Goal: Check status: Check status

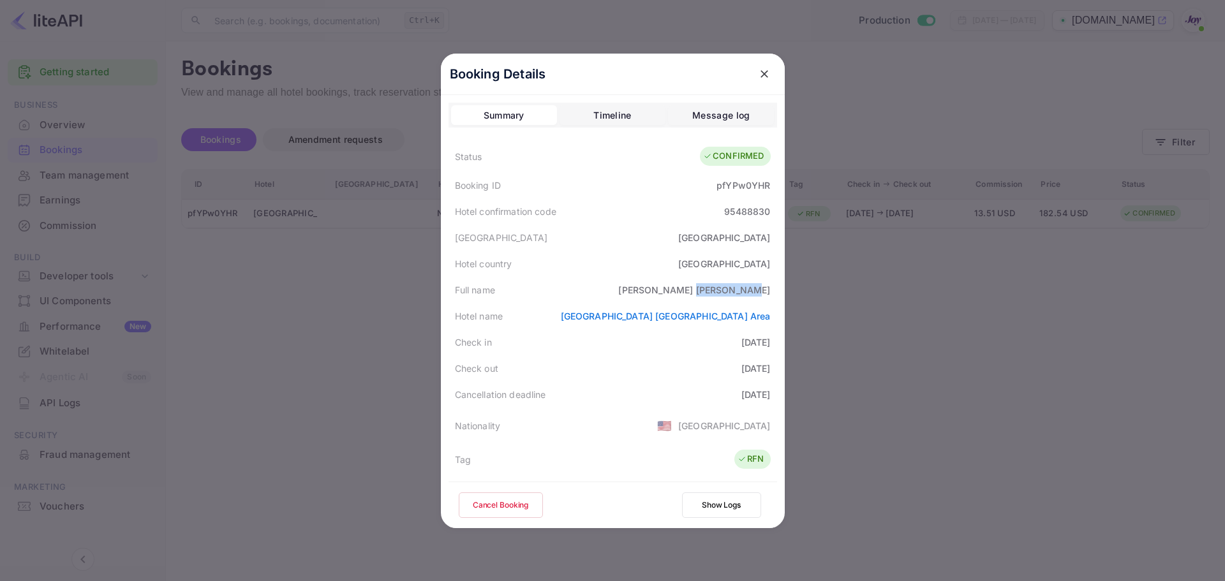
scroll to position [28, 0]
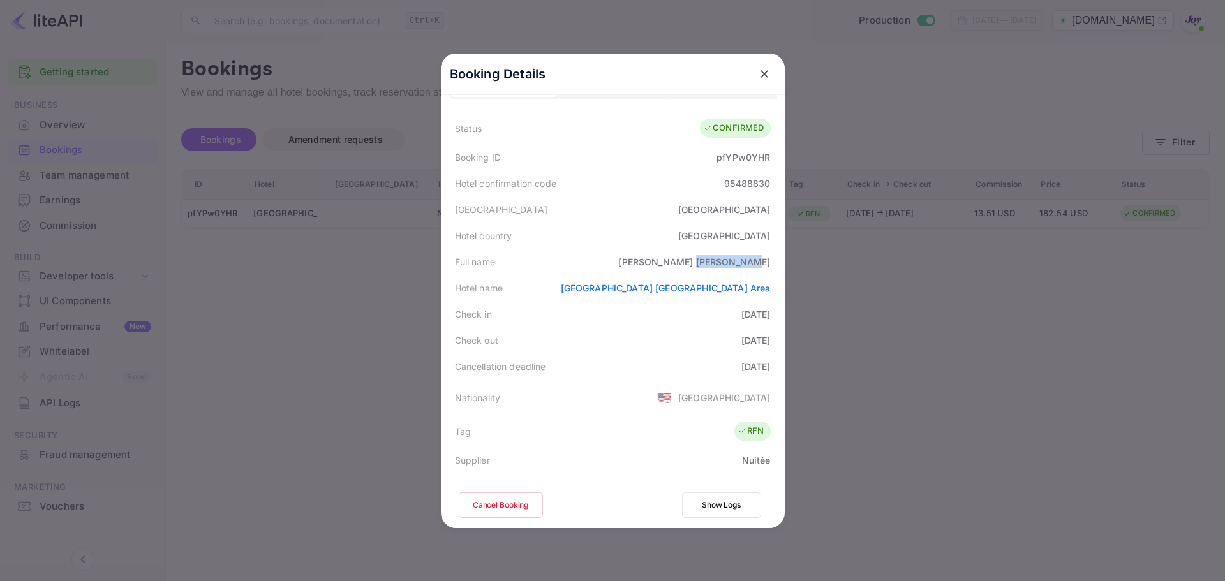
click at [761, 75] on icon "close" at bounding box center [765, 74] width 8 height 8
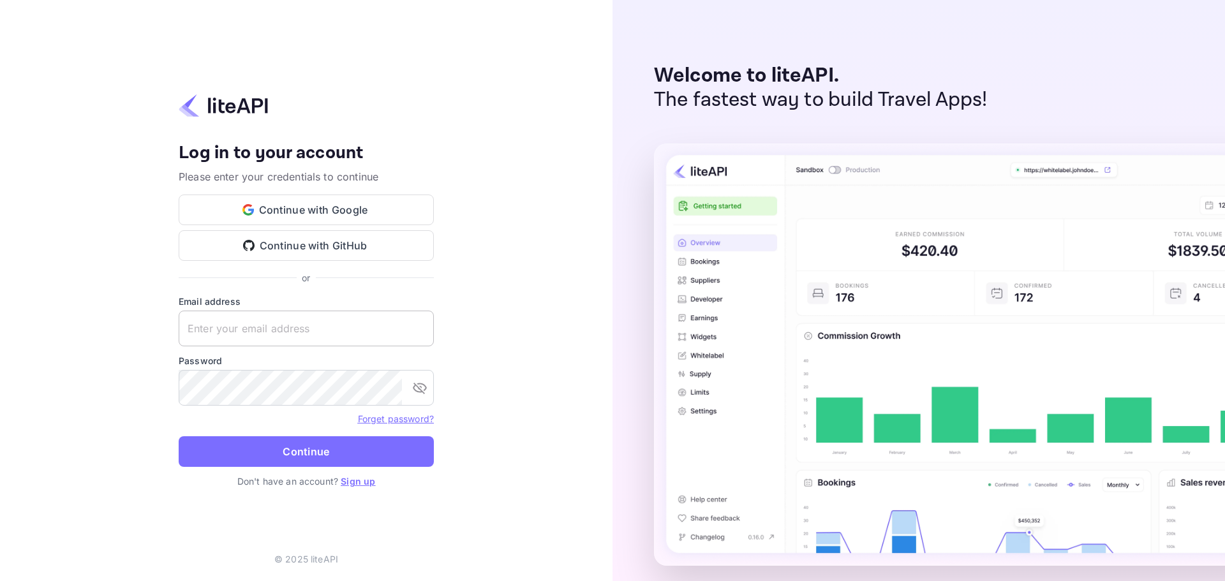
click at [295, 333] on input "text" at bounding box center [306, 329] width 255 height 36
paste input "[PERSON_NAME][EMAIL_ADDRESS][PERSON_NAME][DOMAIN_NAME]"
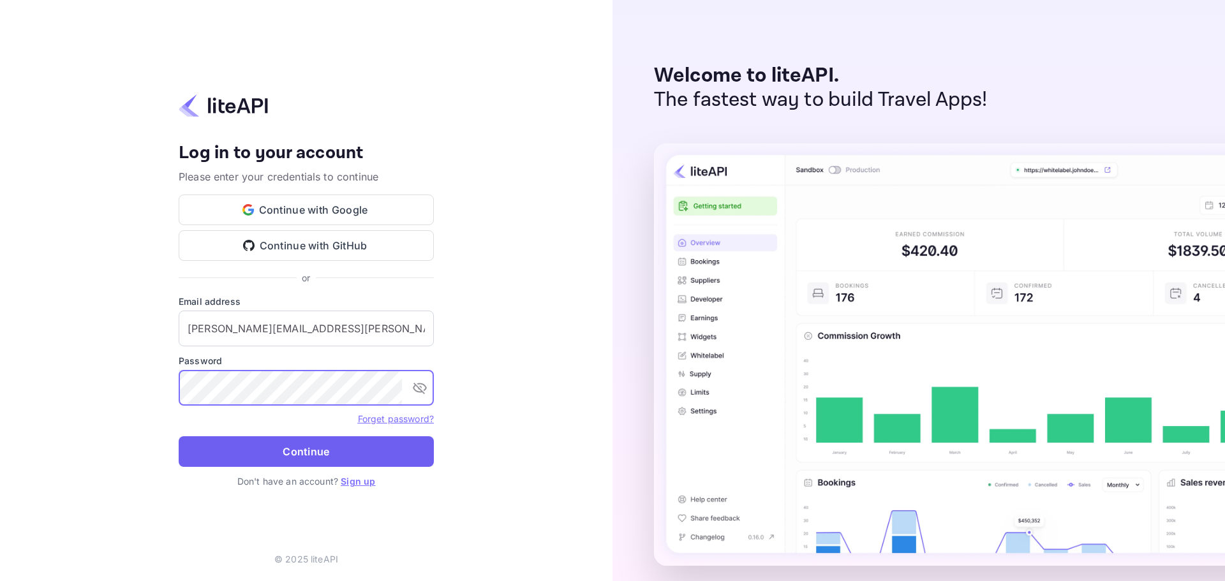
click at [349, 458] on button "Continue" at bounding box center [306, 451] width 255 height 31
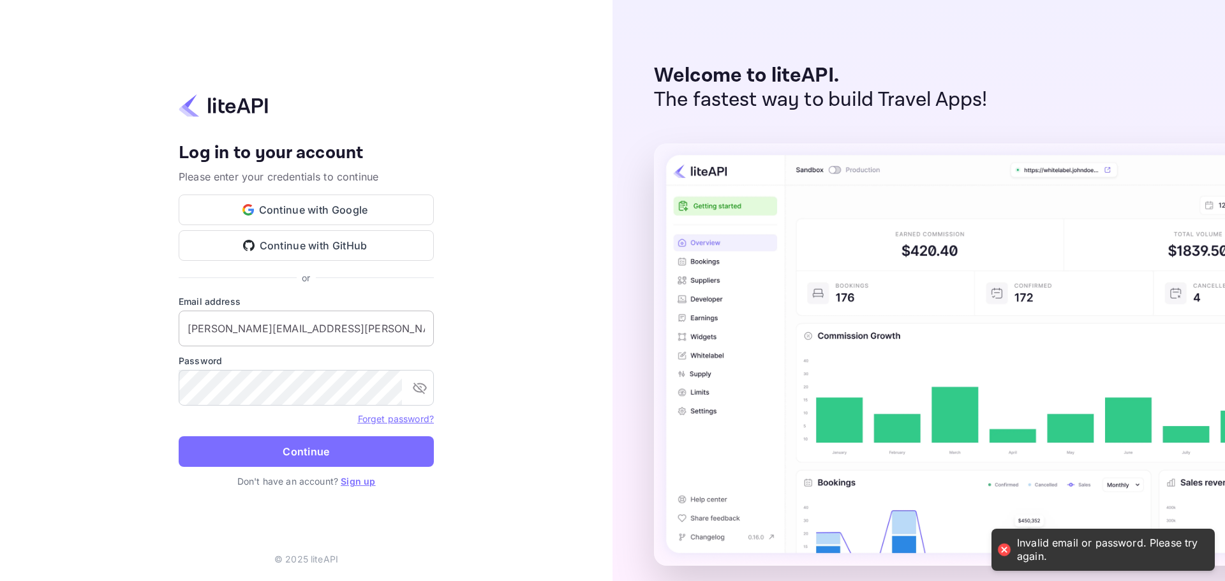
click at [246, 329] on input "[PERSON_NAME][EMAIL_ADDRESS][PERSON_NAME][DOMAIN_NAME]" at bounding box center [306, 329] width 255 height 36
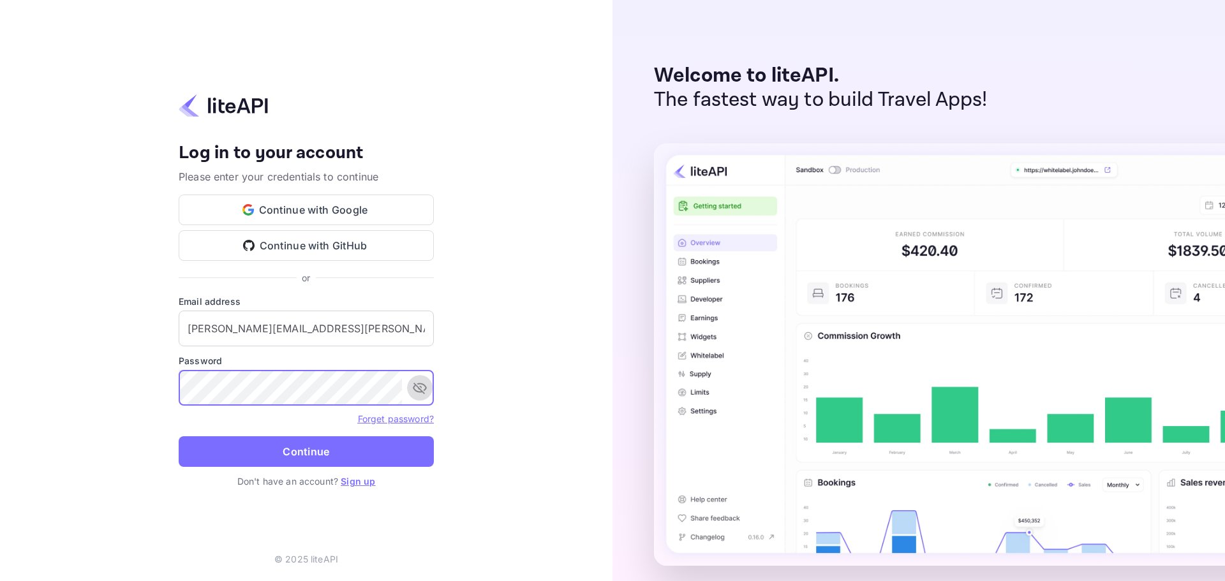
click at [424, 390] on icon "toggle password visibility" at bounding box center [420, 388] width 14 height 11
click at [299, 325] on input "[PERSON_NAME][EMAIL_ADDRESS][PERSON_NAME][DOMAIN_NAME]" at bounding box center [306, 329] width 255 height 36
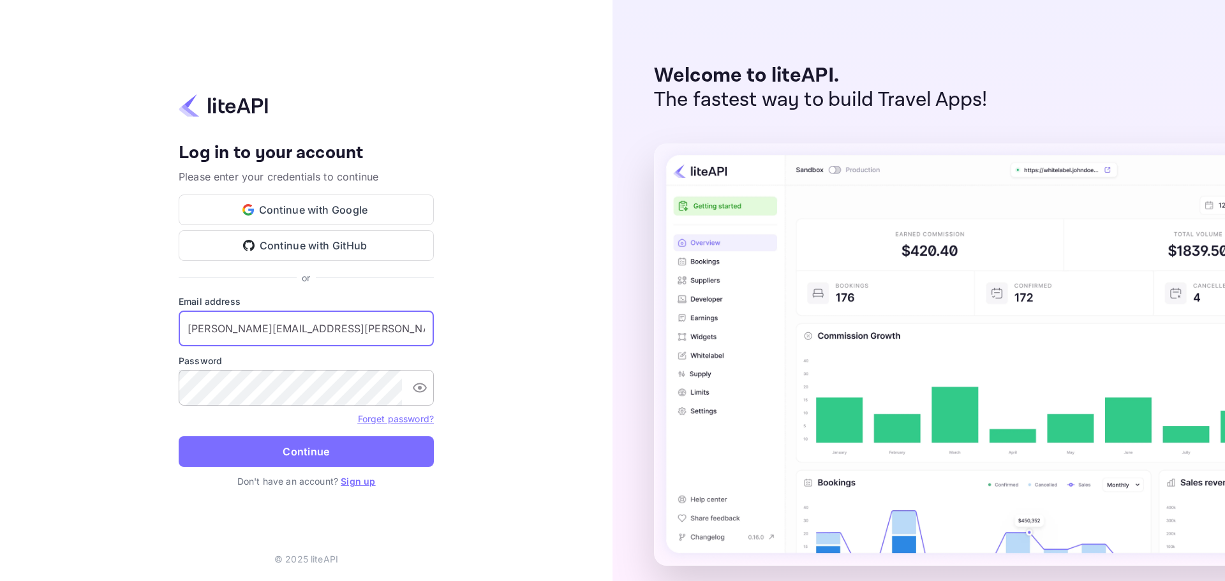
paste input "services"
type input "[EMAIL_ADDRESS][DOMAIN_NAME]"
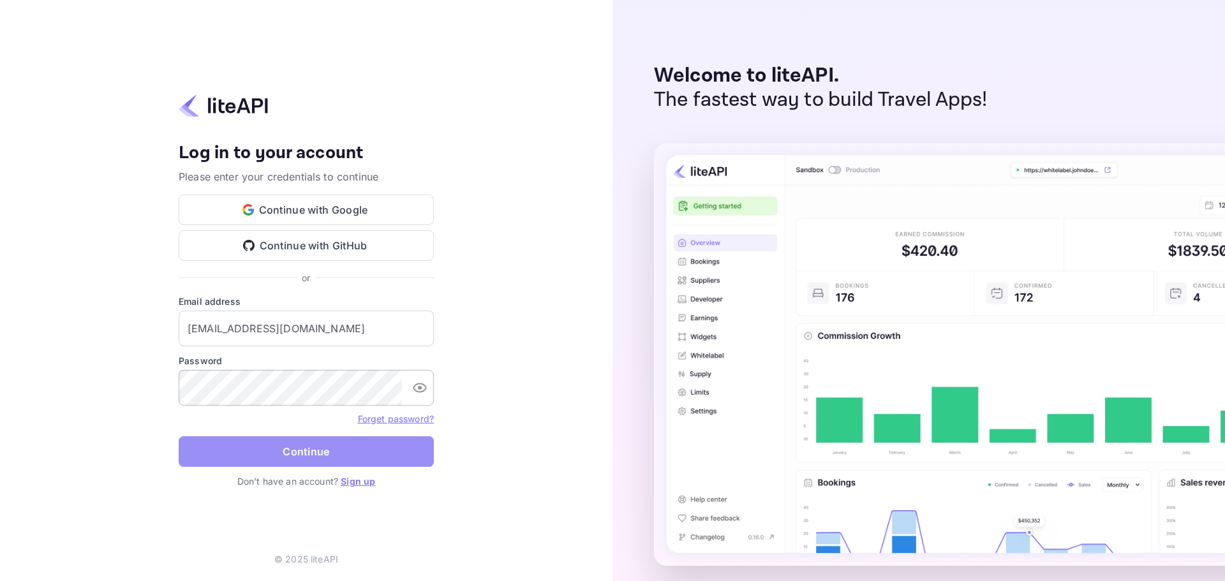
click at [371, 452] on button "Continue" at bounding box center [306, 451] width 255 height 31
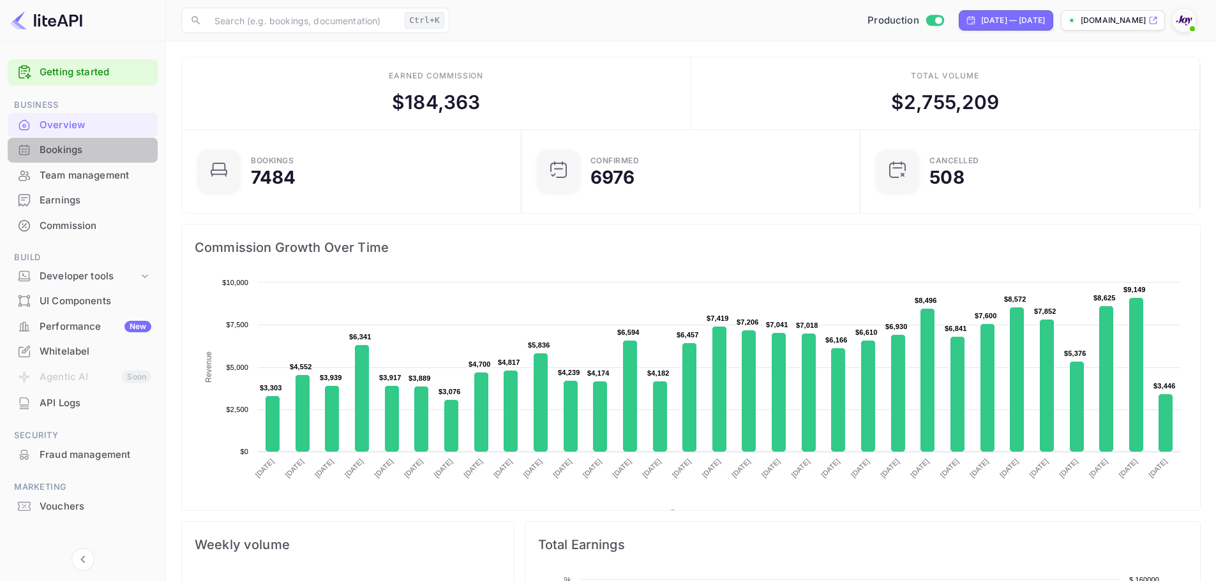
click at [89, 151] on div "Bookings" at bounding box center [96, 150] width 112 height 15
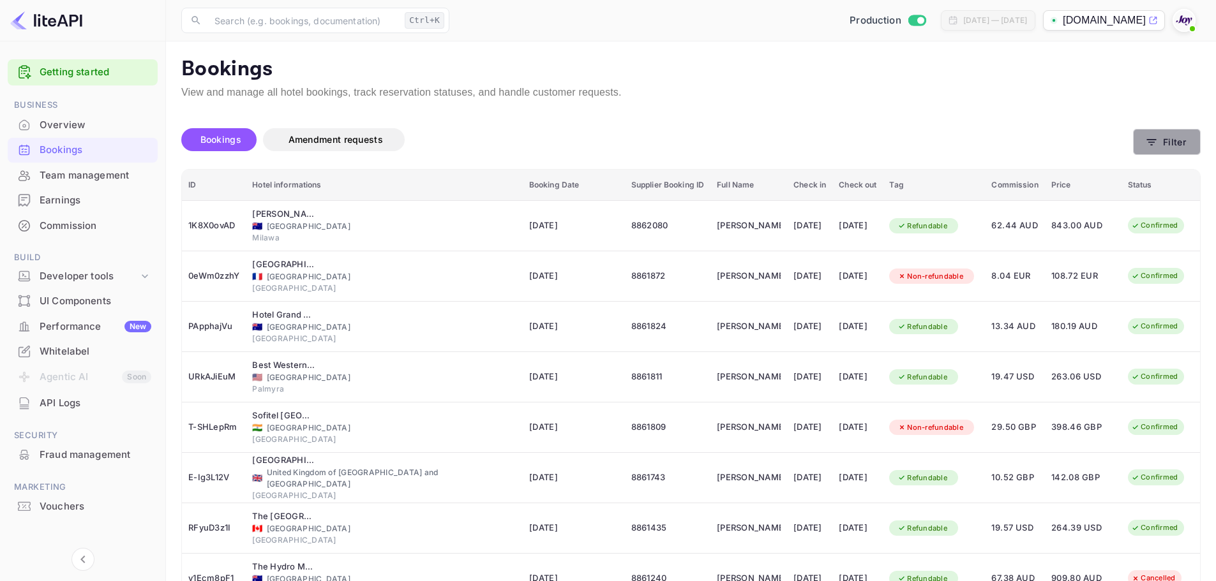
click at [1167, 141] on button "Filter" at bounding box center [1167, 142] width 68 height 26
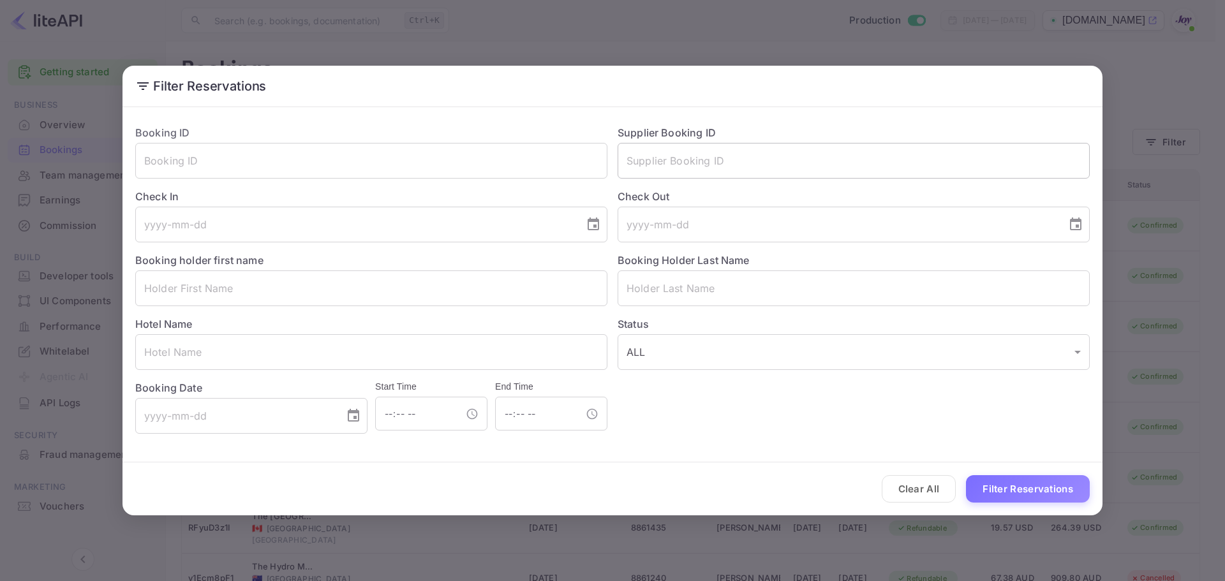
click at [662, 171] on input "text" at bounding box center [854, 161] width 472 height 36
click at [318, 157] on input "text" at bounding box center [371, 161] width 472 height 36
paste input "8317876"
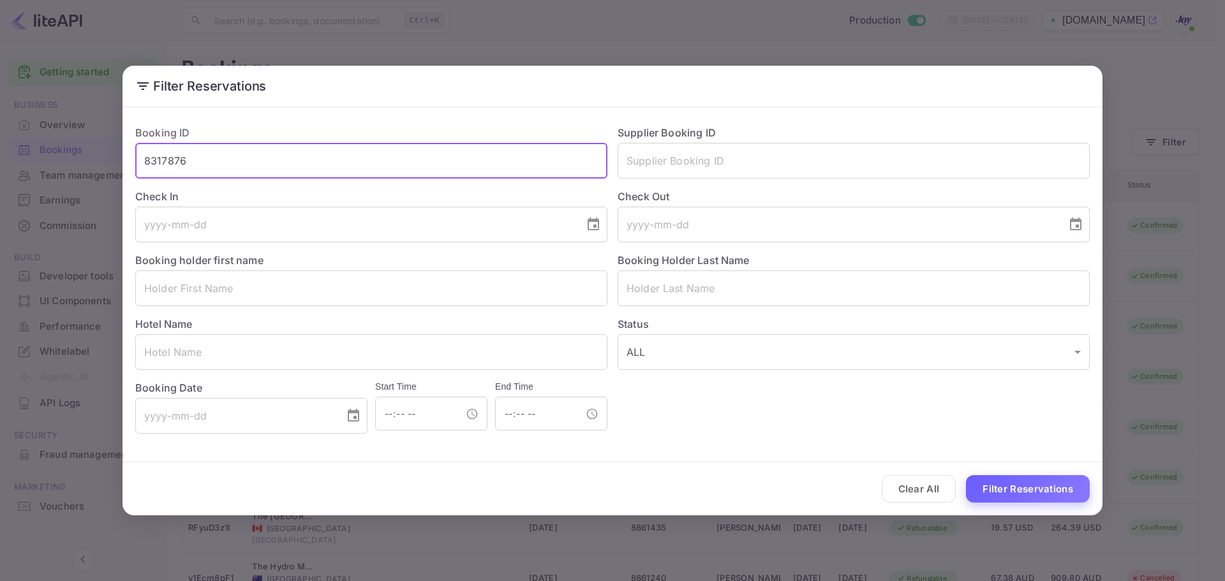
type input "8317876"
click at [1035, 498] on button "Filter Reservations" at bounding box center [1028, 488] width 124 height 27
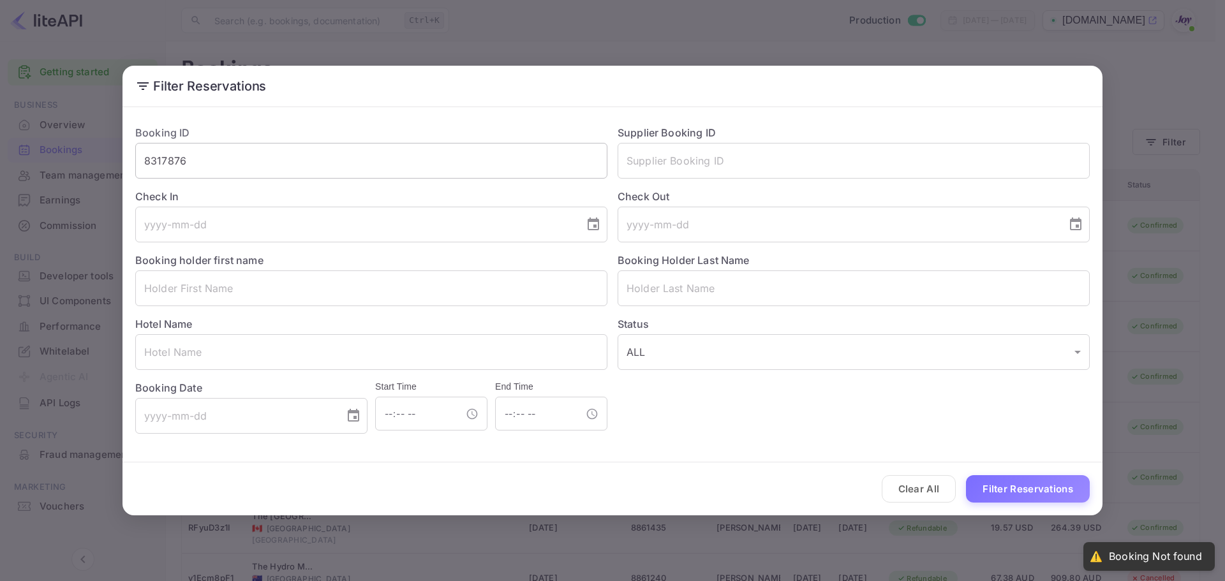
click at [175, 159] on input "8317876" at bounding box center [371, 161] width 472 height 36
click at [688, 158] on input "text" at bounding box center [854, 161] width 472 height 36
paste input "8317876"
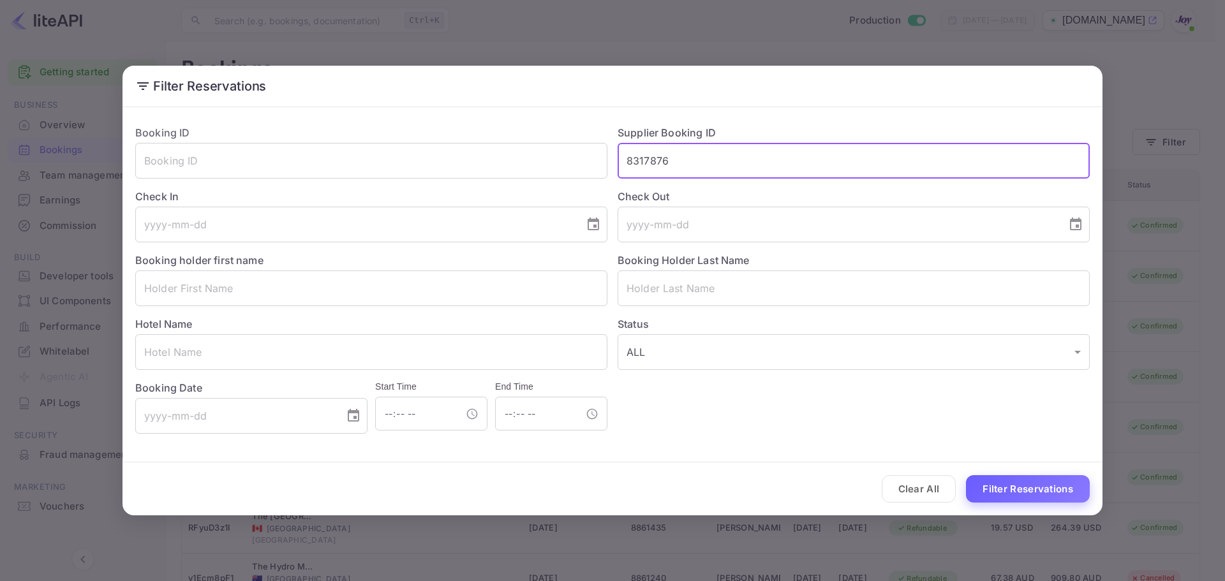
type input "8317876"
click at [1016, 491] on button "Filter Reservations" at bounding box center [1028, 488] width 124 height 27
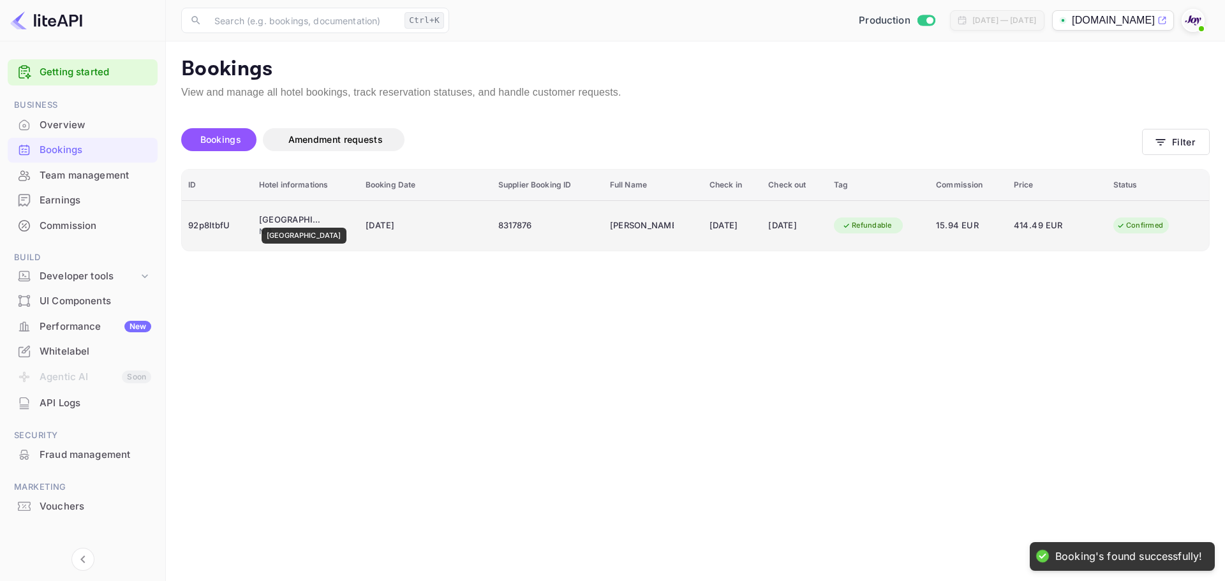
click at [287, 219] on div "Hotel Savoy" at bounding box center [291, 220] width 64 height 13
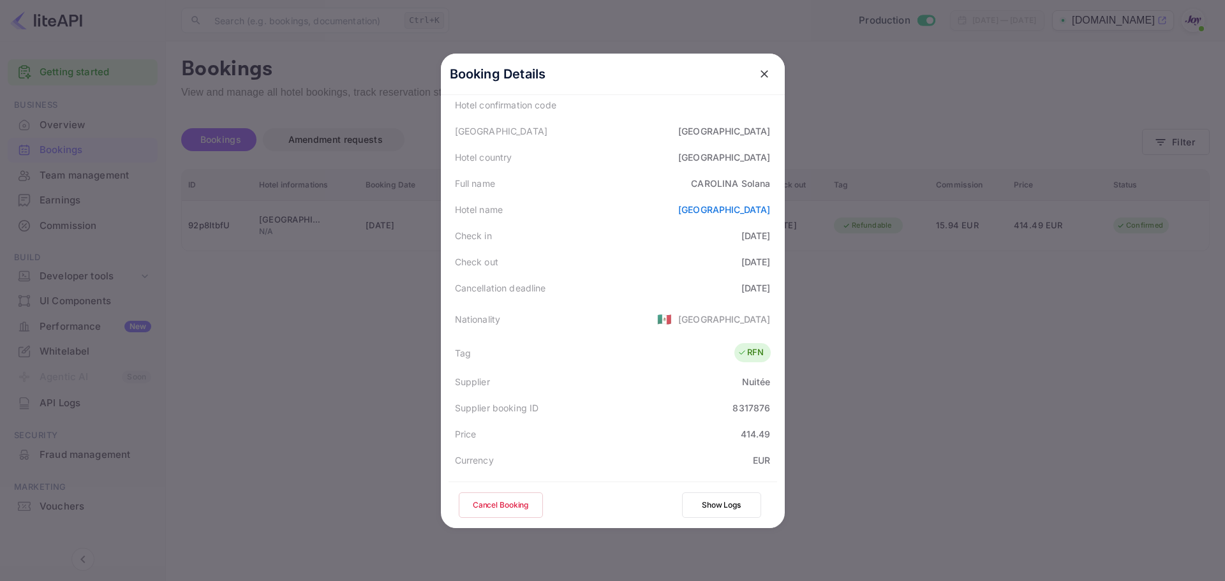
scroll to position [128, 0]
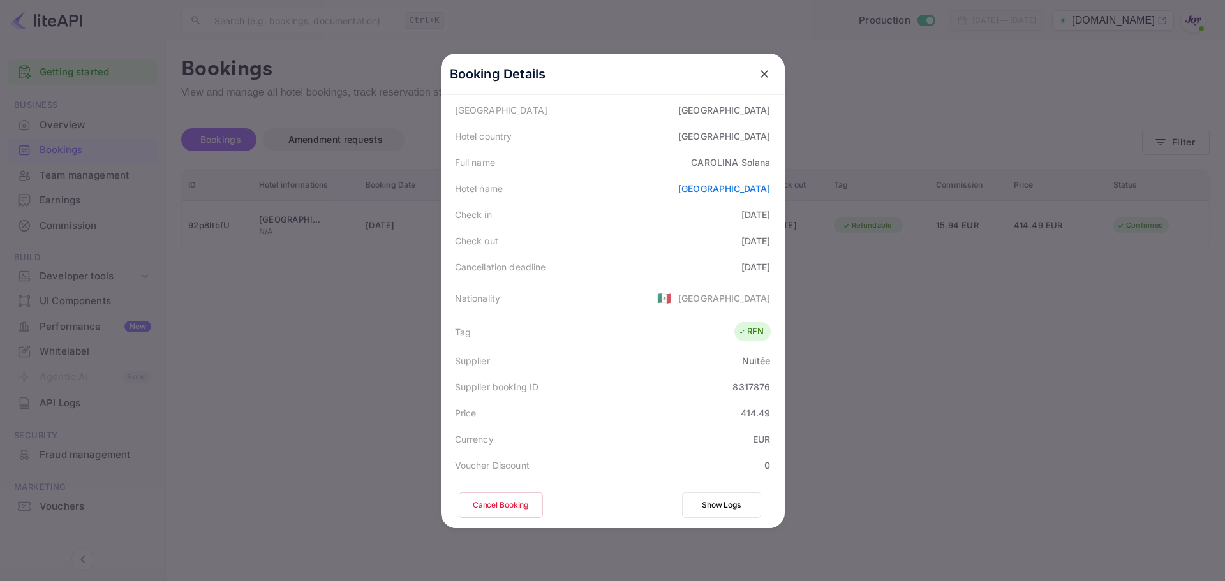
click at [763, 74] on icon "close" at bounding box center [764, 74] width 13 height 13
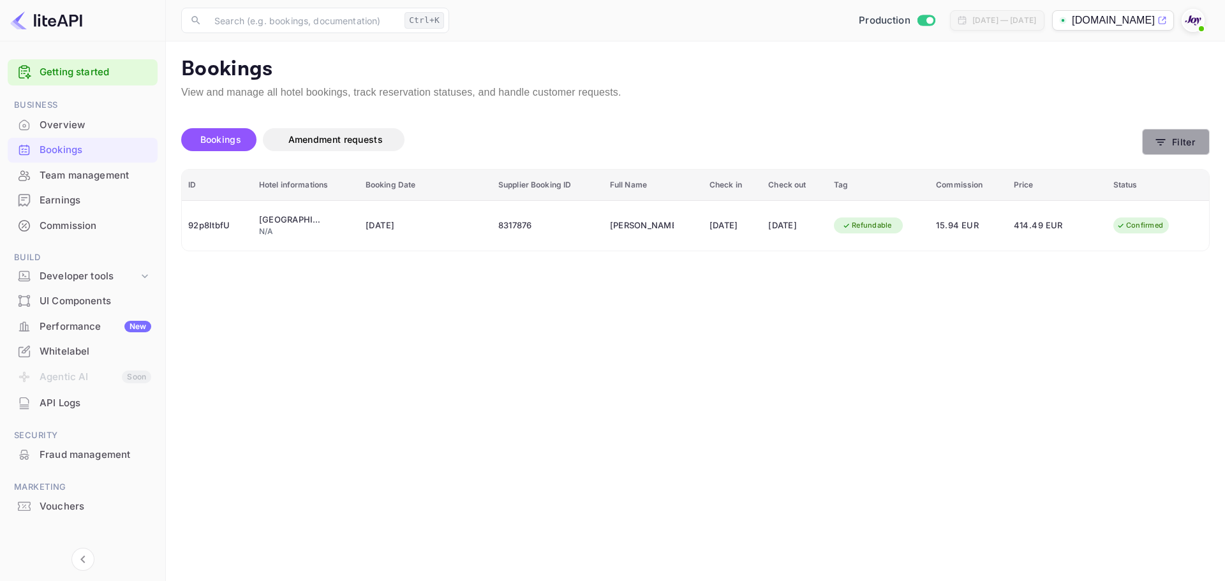
click at [1168, 144] on button "Filter" at bounding box center [1176, 142] width 68 height 26
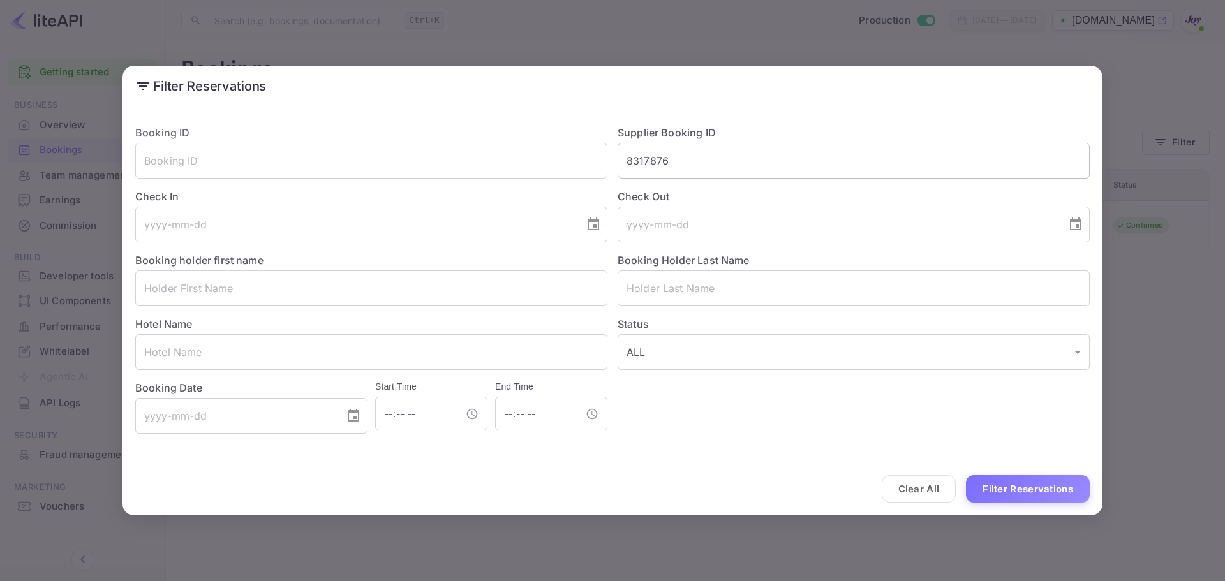
click at [664, 158] on input "8317876" at bounding box center [854, 161] width 472 height 36
paste input "250345"
type input "8250345"
click at [1010, 490] on button "Filter Reservations" at bounding box center [1028, 488] width 124 height 27
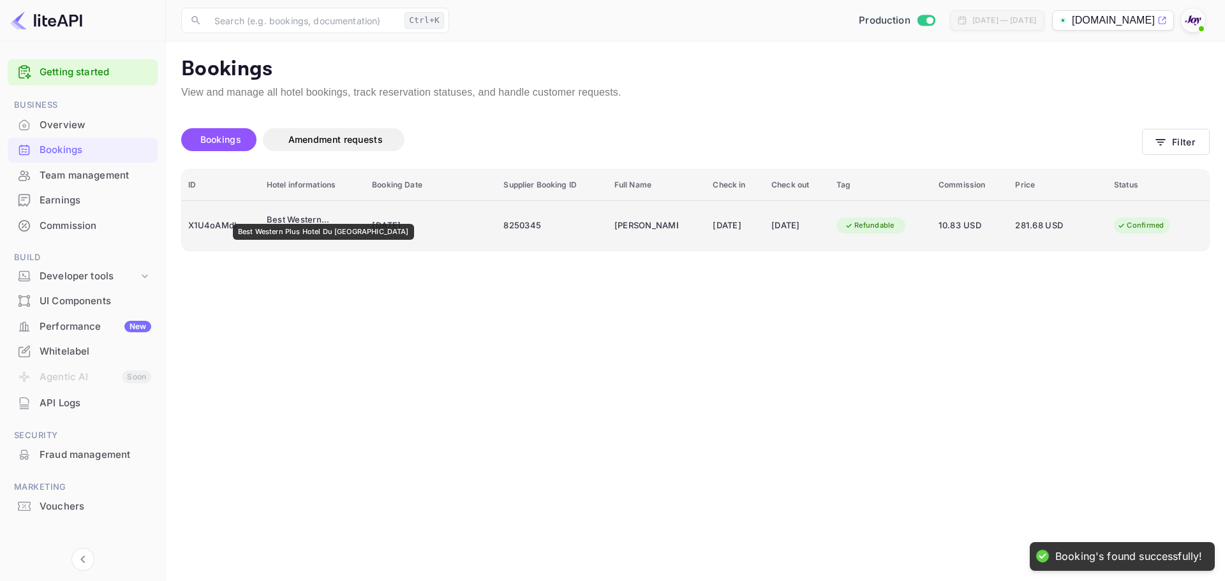
click at [310, 215] on div "Best Western Plus Hotel Du Parc Chantilly" at bounding box center [299, 220] width 64 height 13
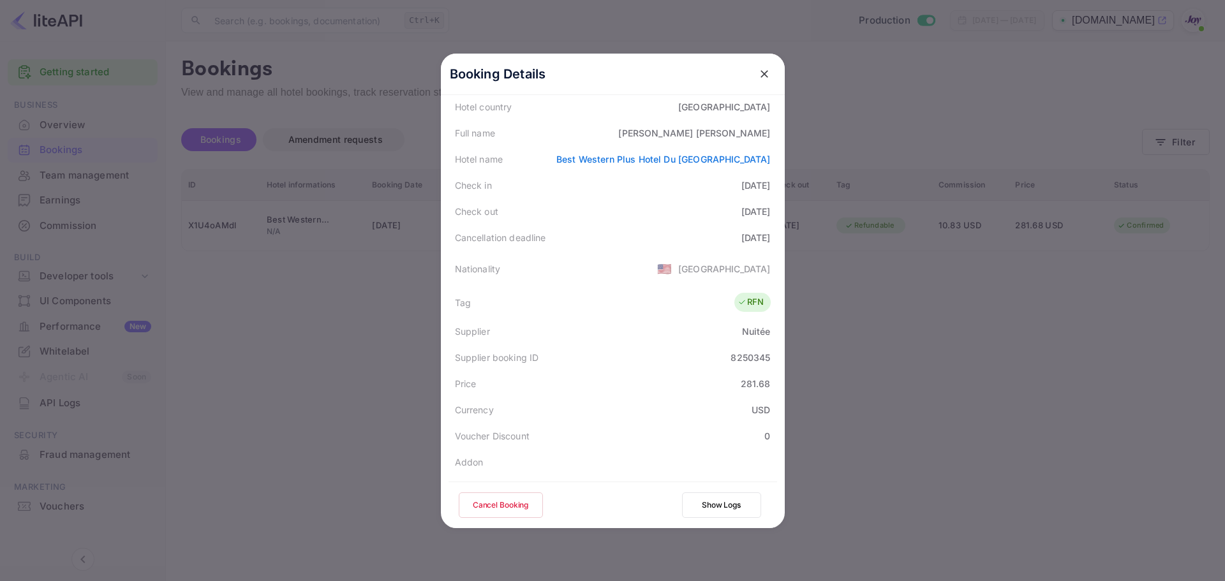
scroll to position [156, 0]
click at [764, 75] on icon "close" at bounding box center [764, 74] width 13 height 13
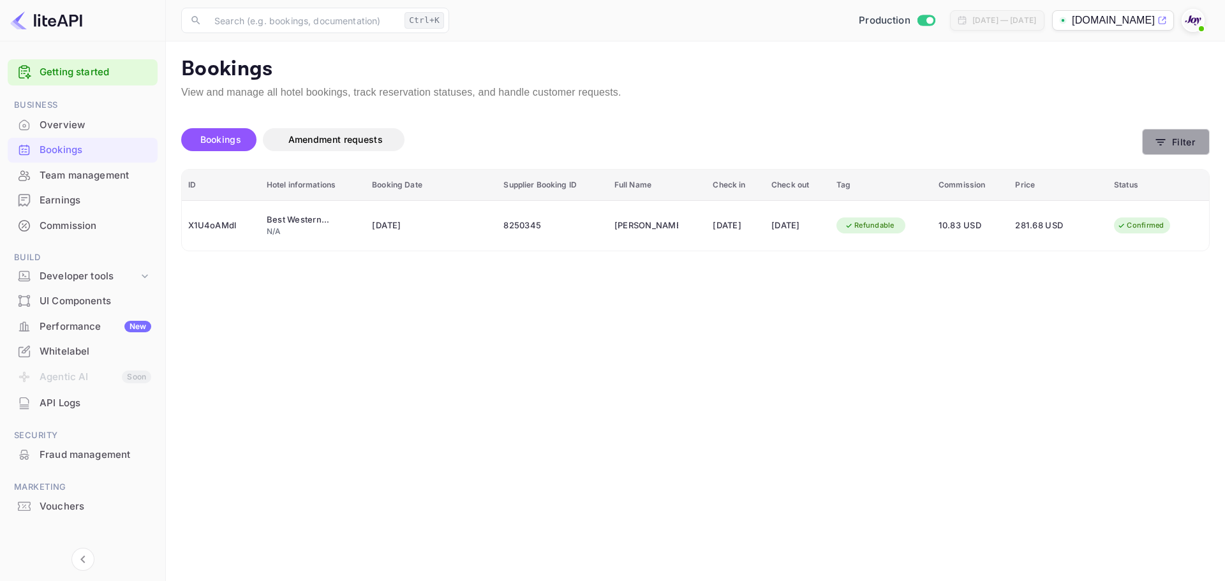
click at [1178, 146] on button "Filter" at bounding box center [1176, 142] width 68 height 26
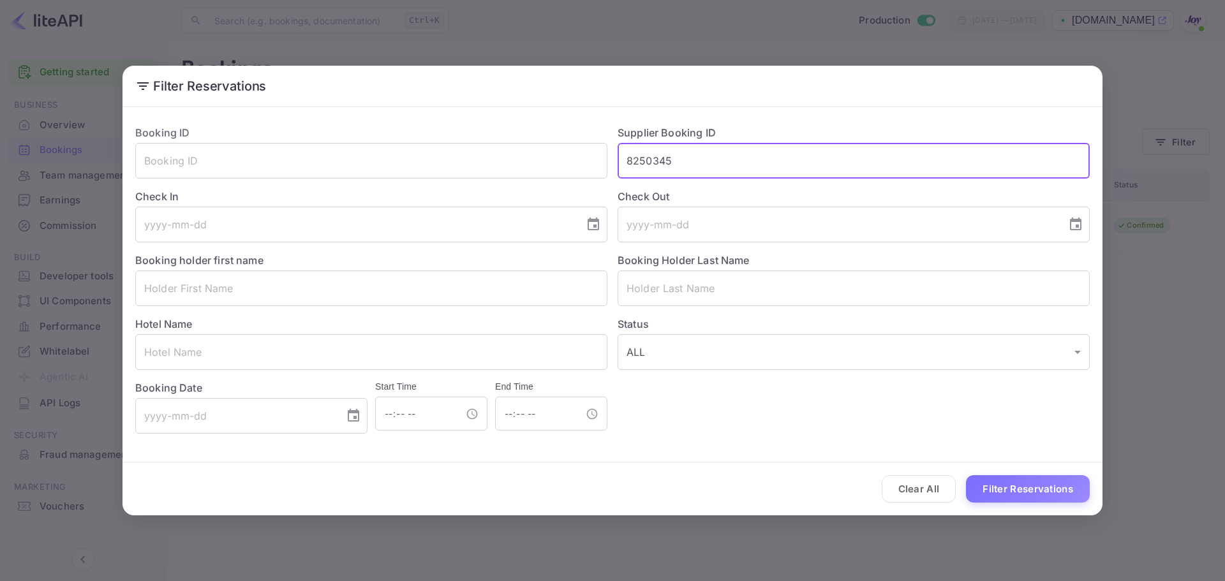
click at [649, 161] on input "8250345" at bounding box center [854, 161] width 472 height 36
paste input "15937"
type input "8215937"
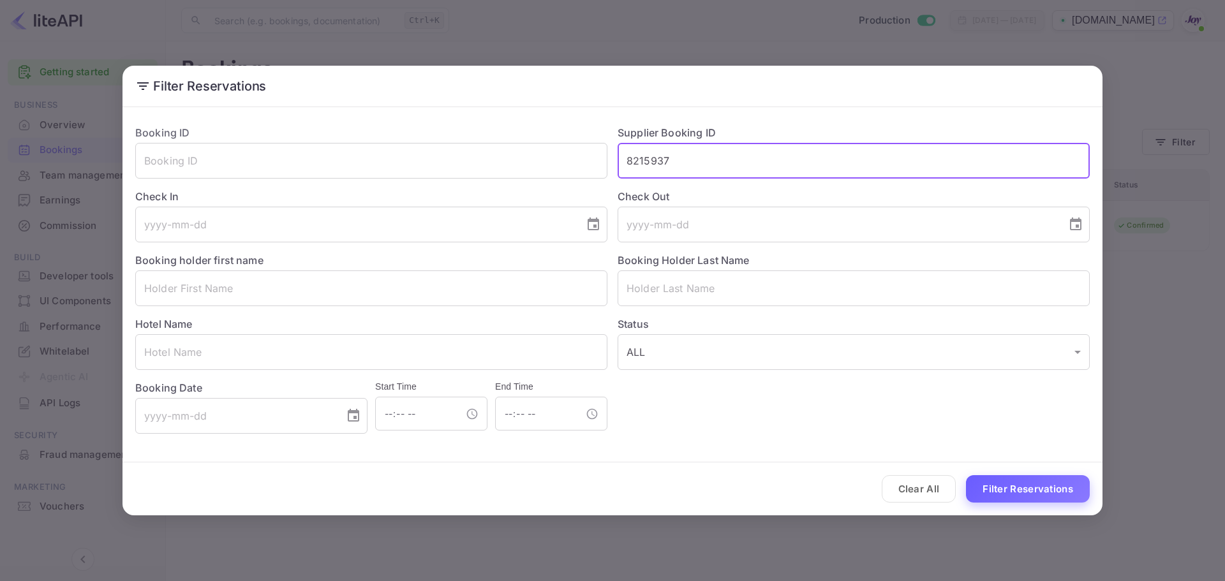
click at [1013, 494] on button "Filter Reservations" at bounding box center [1028, 488] width 124 height 27
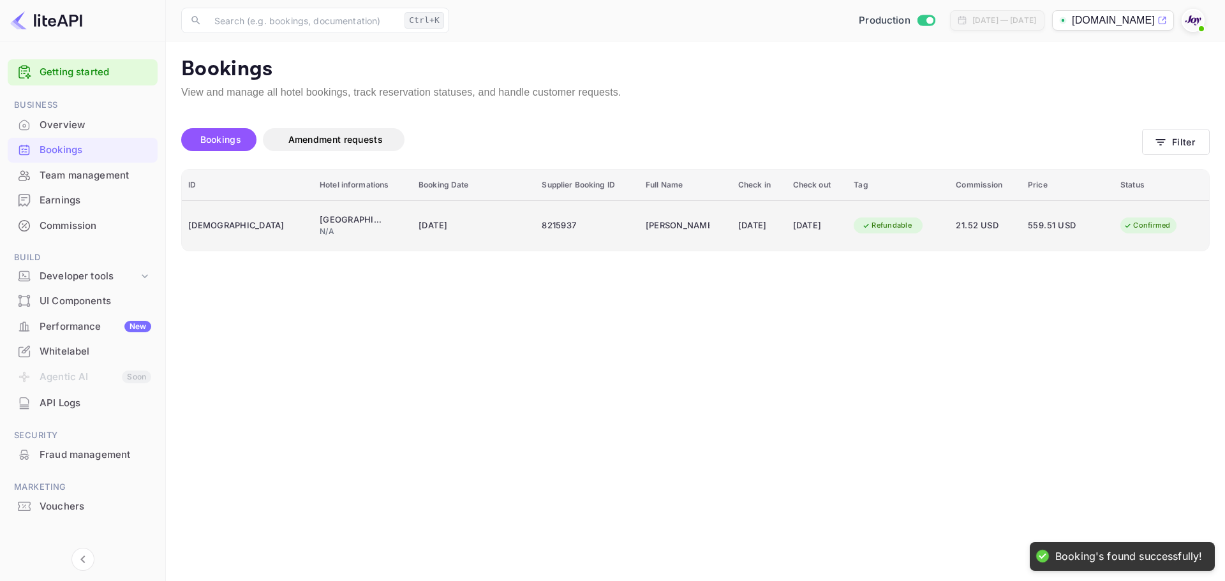
click at [320, 219] on div "Copthorne Hotel Slough Windsor" at bounding box center [352, 220] width 64 height 13
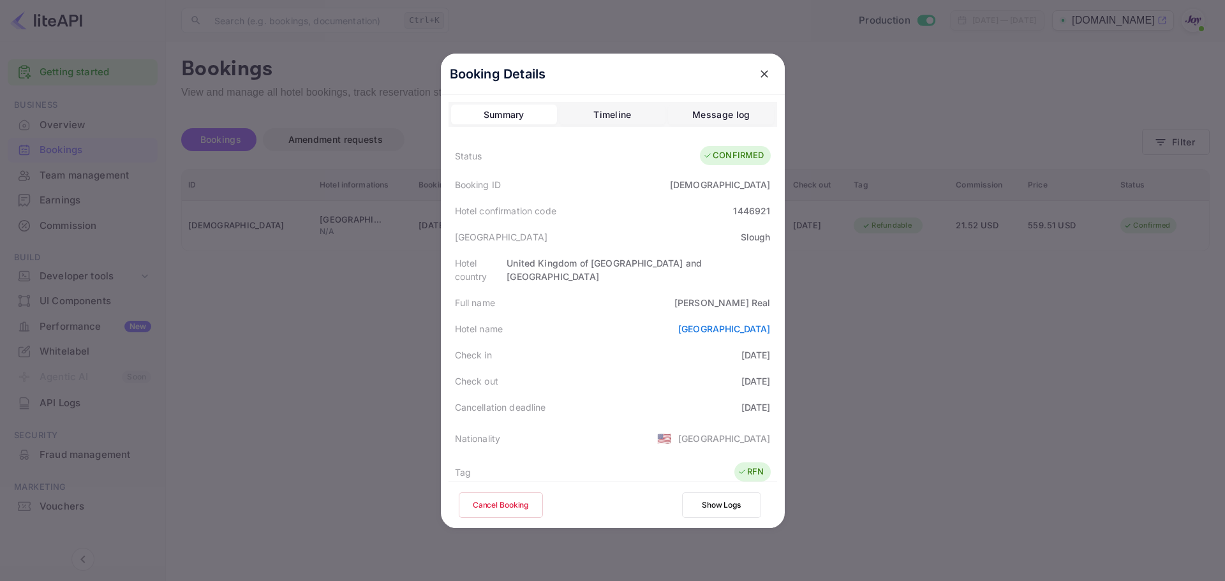
scroll to position [0, 0]
click at [761, 74] on icon "close" at bounding box center [764, 74] width 13 height 13
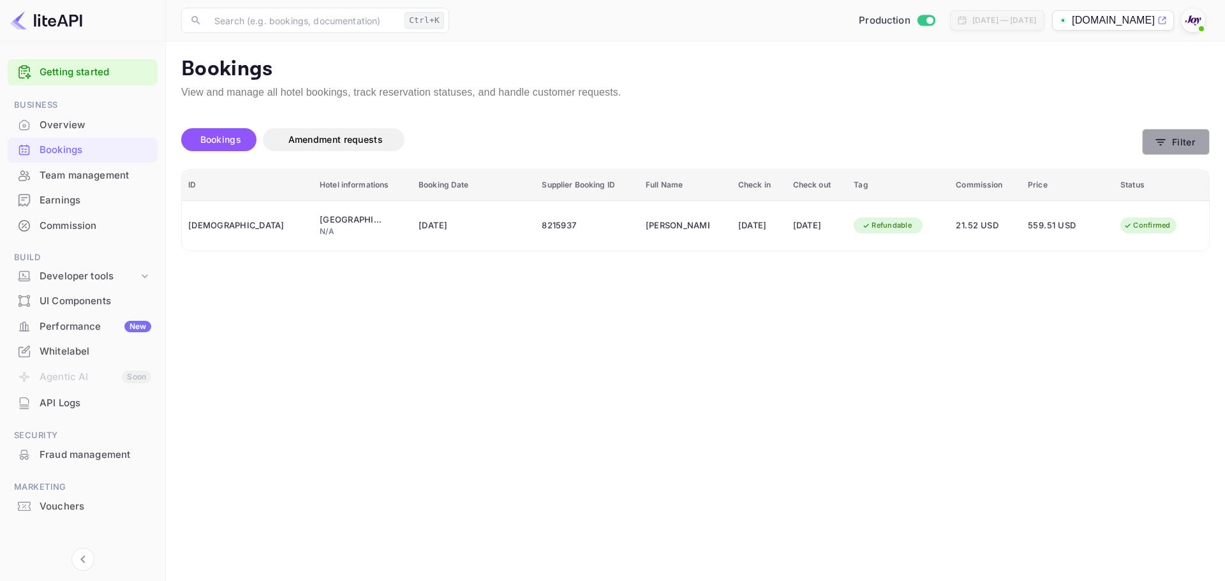
click at [1182, 142] on button "Filter" at bounding box center [1176, 142] width 68 height 26
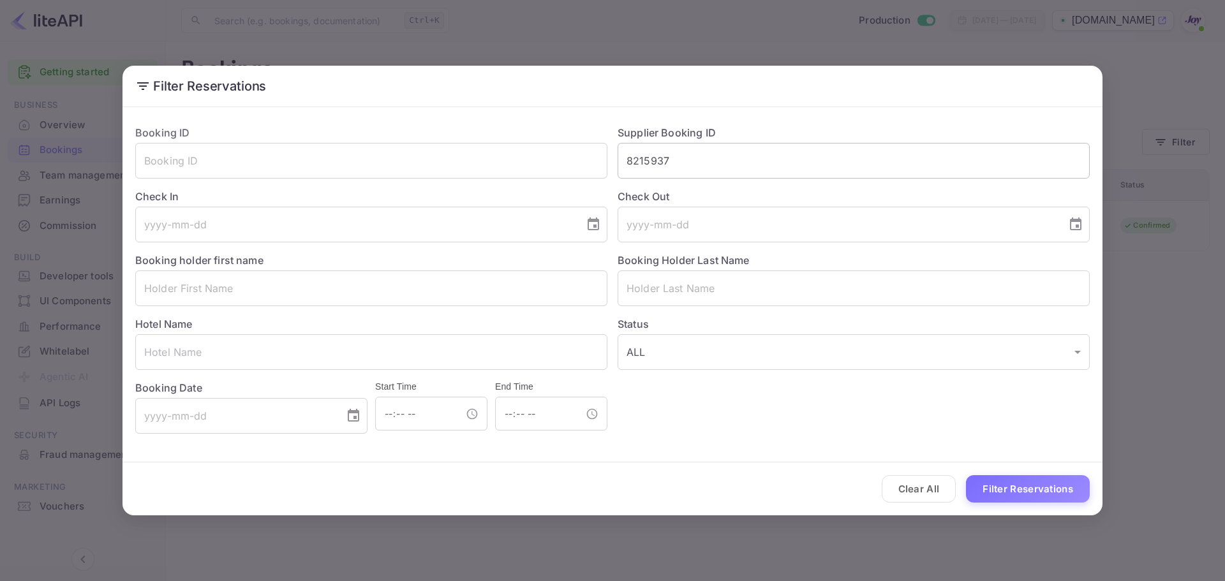
click at [653, 162] on input "8215937" at bounding box center [854, 161] width 472 height 36
paste input "452"
type input "8452937"
click at [1020, 495] on button "Filter Reservations" at bounding box center [1028, 488] width 124 height 27
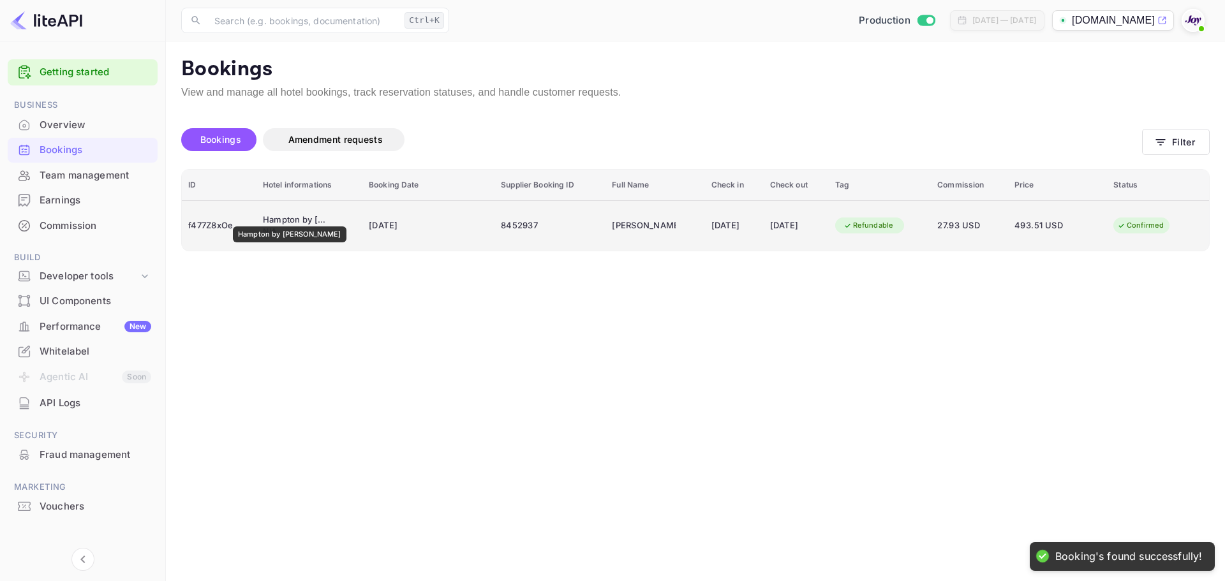
click at [299, 217] on div "Hampton by Hilton London Croydon" at bounding box center [295, 220] width 64 height 13
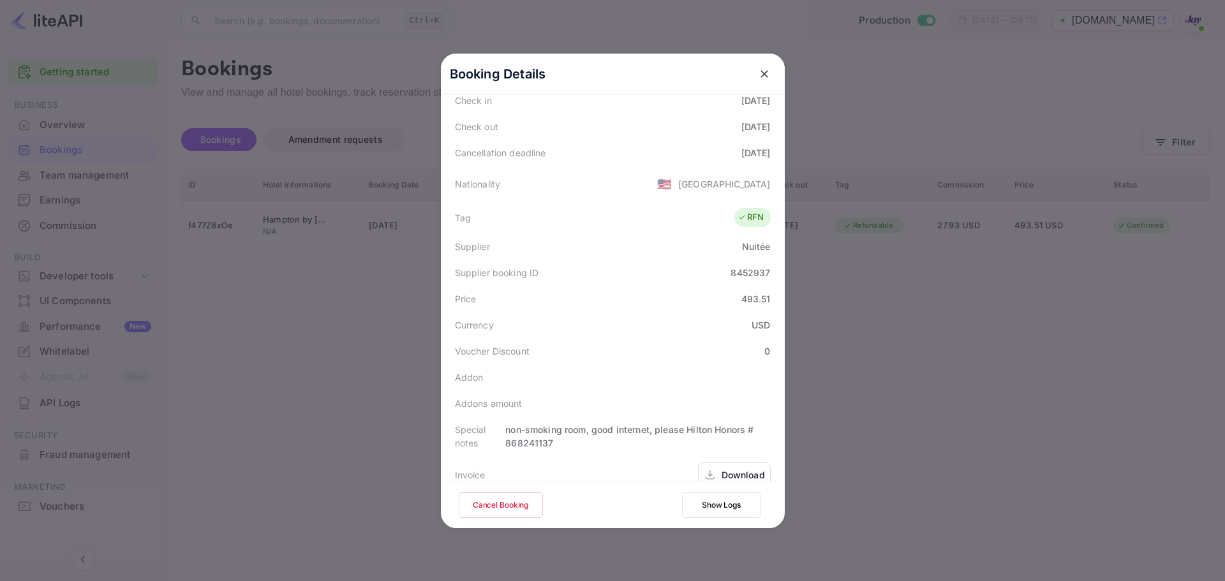
scroll to position [297, 0]
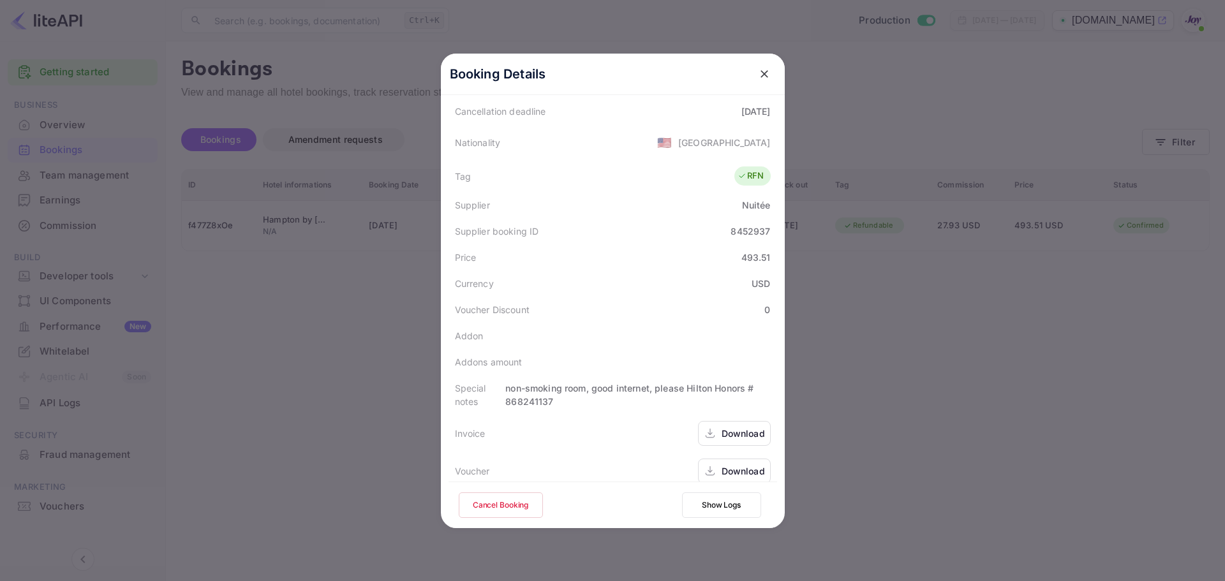
click at [737, 427] on div "Download" at bounding box center [743, 433] width 43 height 13
click at [748, 465] on div "Download" at bounding box center [743, 471] width 43 height 13
click at [767, 76] on button "close" at bounding box center [764, 74] width 23 height 23
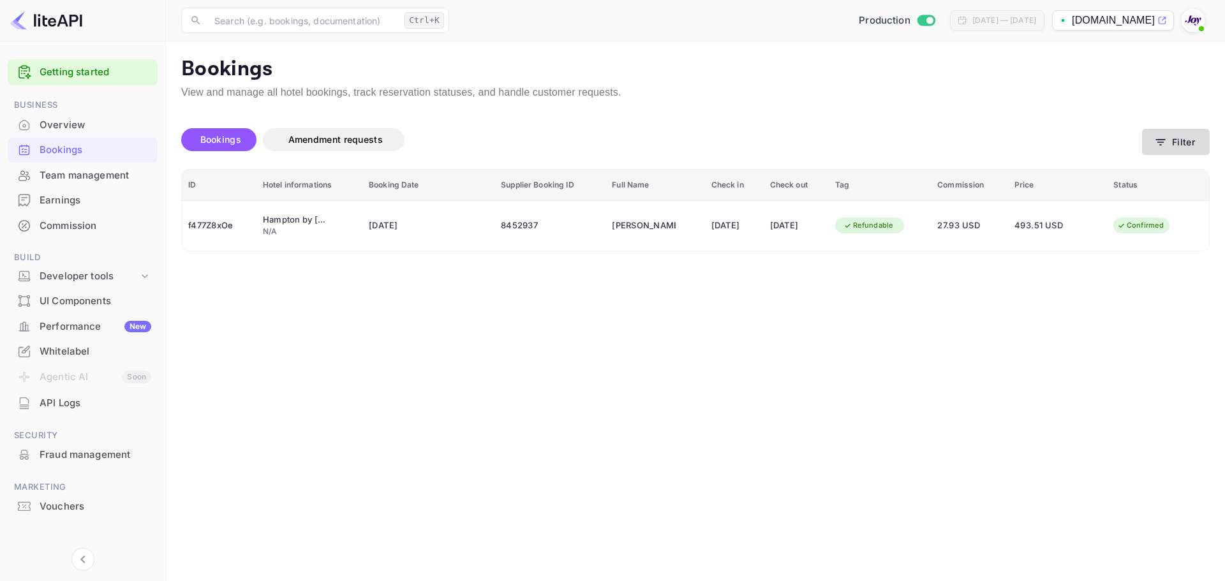
click at [1179, 149] on button "Filter" at bounding box center [1176, 142] width 68 height 26
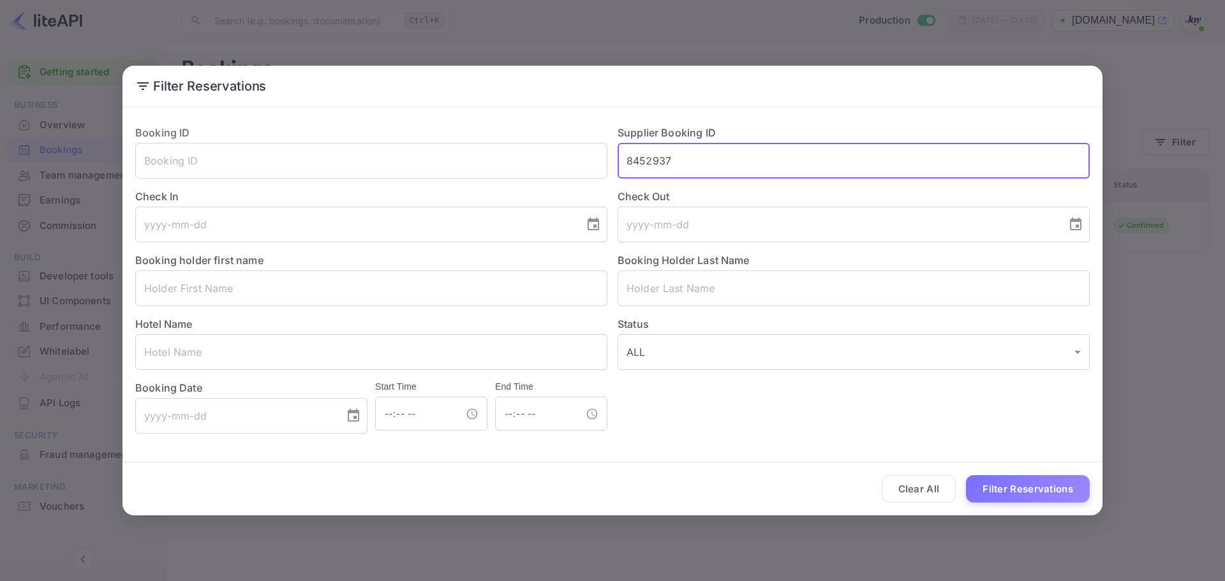
click at [660, 163] on input "8452937" at bounding box center [854, 161] width 472 height 36
paste input "861154"
type input "8861154"
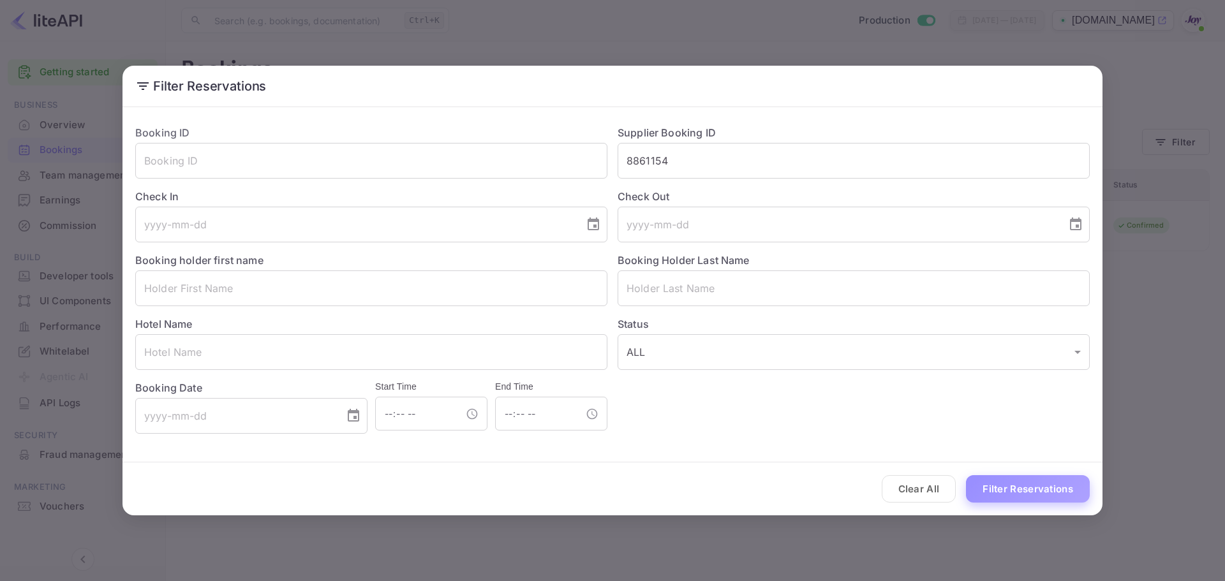
click at [1025, 495] on button "Filter Reservations" at bounding box center [1028, 488] width 124 height 27
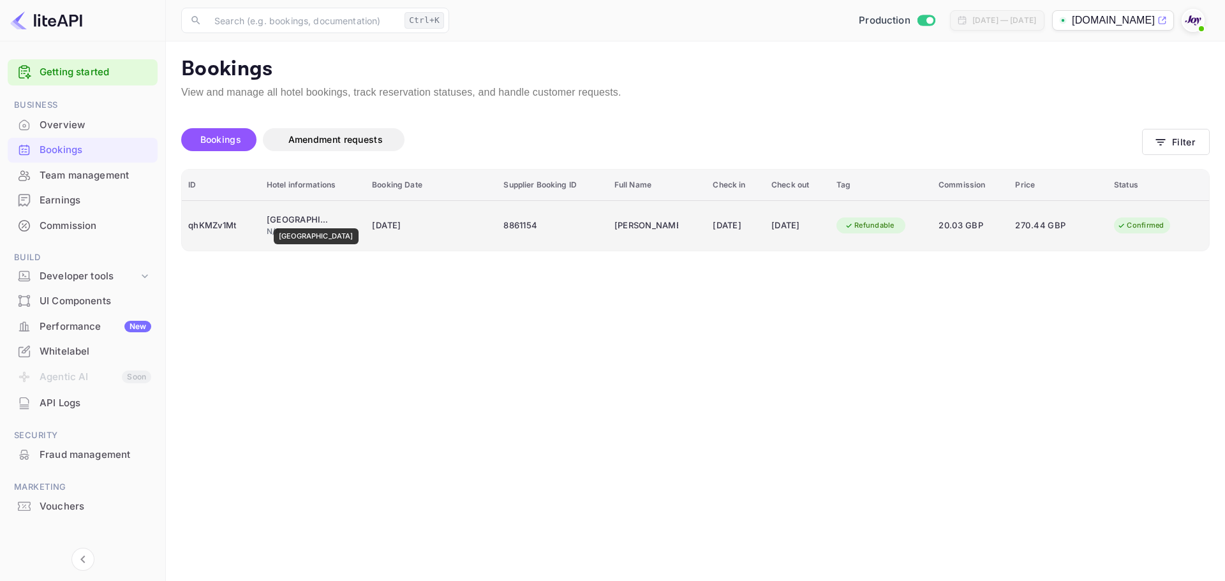
click at [321, 220] on div "Maldron Hotel Portlaoise" at bounding box center [299, 220] width 64 height 13
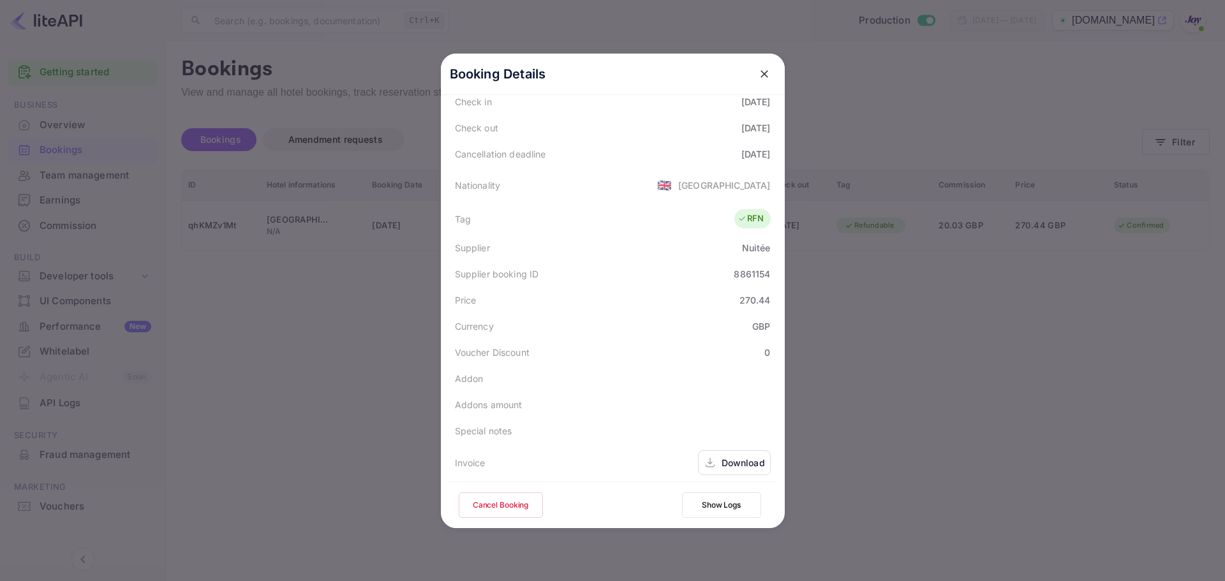
scroll to position [283, 0]
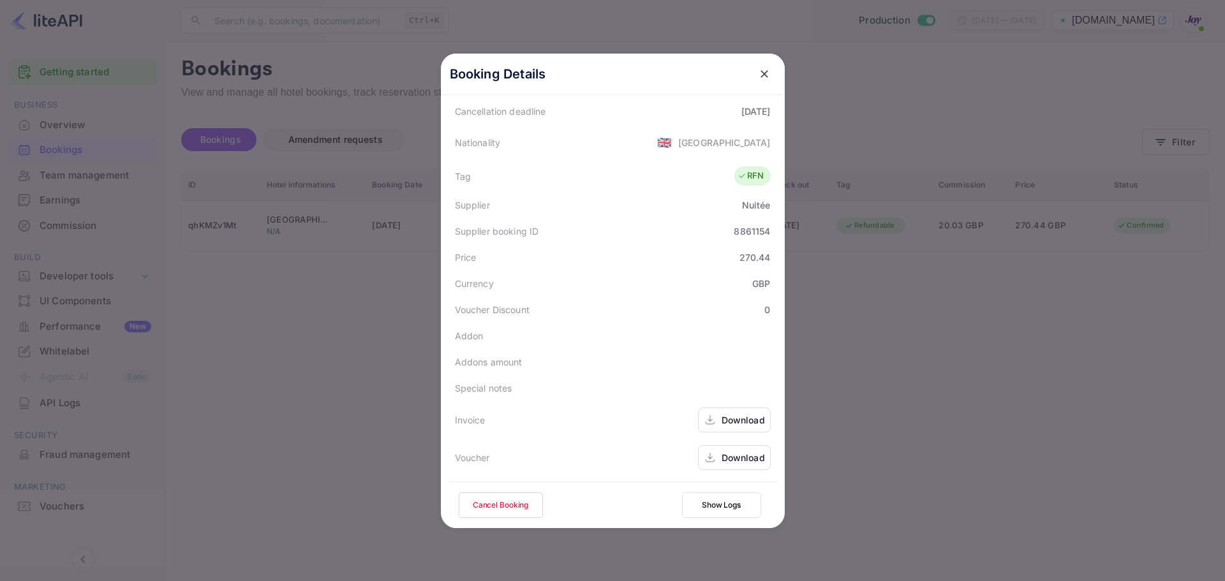
click at [724, 424] on div "Download" at bounding box center [743, 419] width 43 height 13
click at [722, 459] on div "Download" at bounding box center [743, 457] width 43 height 13
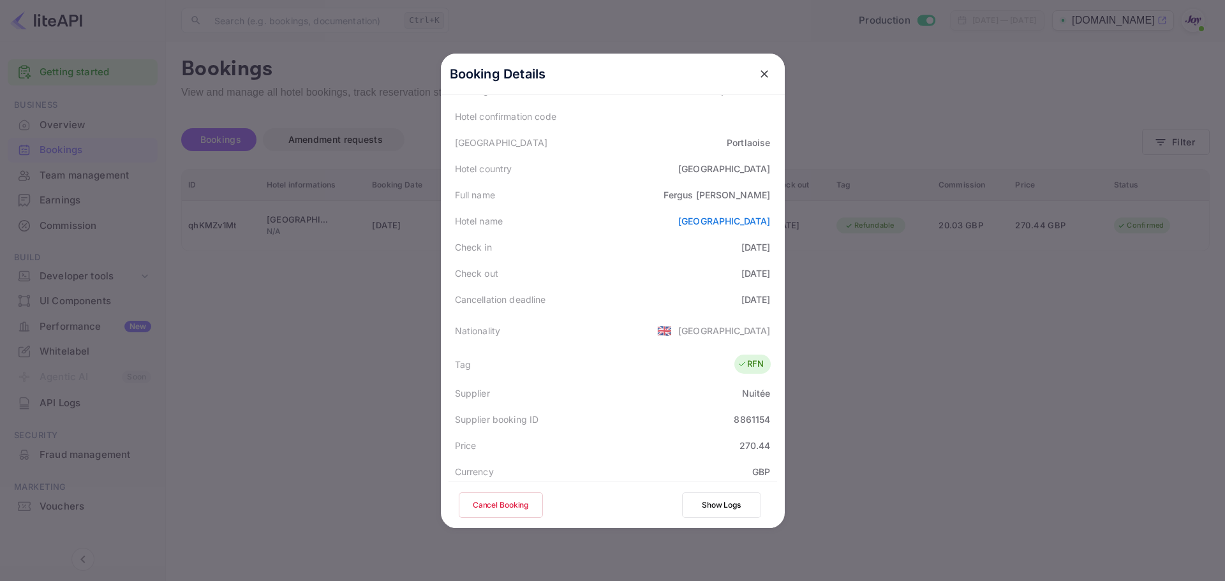
scroll to position [92, 0]
click at [758, 72] on icon "close" at bounding box center [764, 74] width 13 height 13
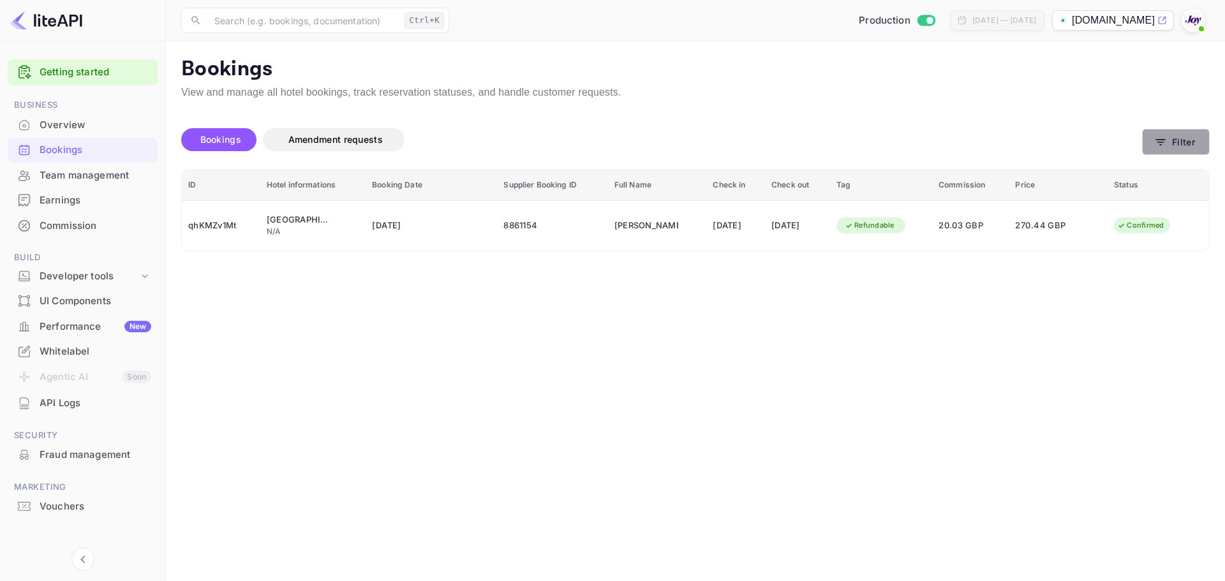
click at [1175, 150] on button "Filter" at bounding box center [1176, 142] width 68 height 26
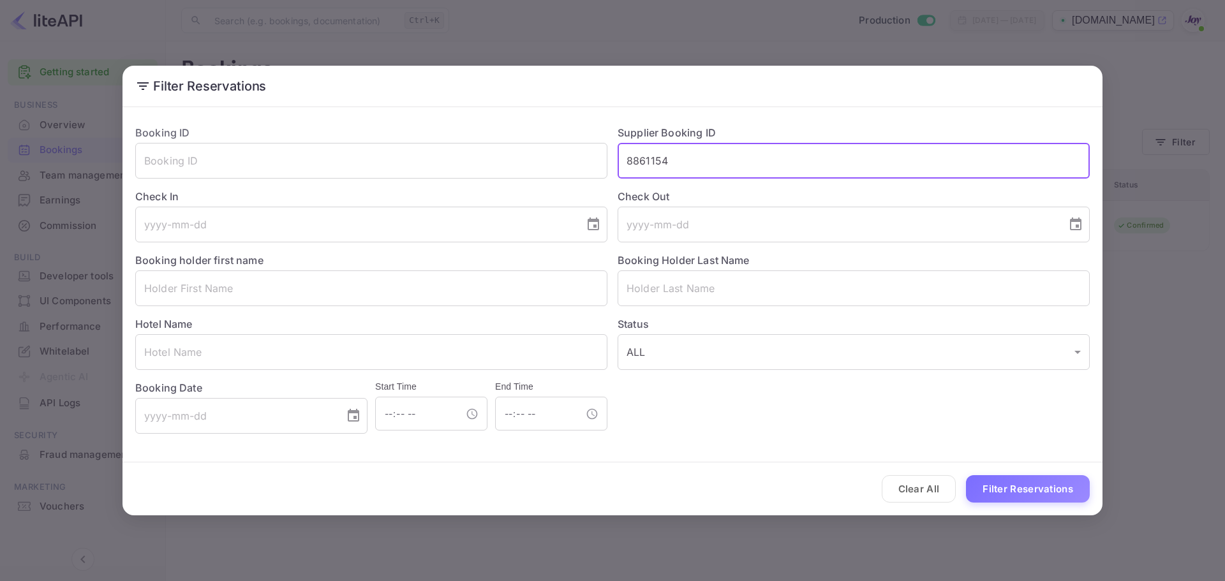
click at [643, 165] on input "8861154" at bounding box center [854, 161] width 472 height 36
click at [287, 288] on input "text" at bounding box center [371, 289] width 472 height 36
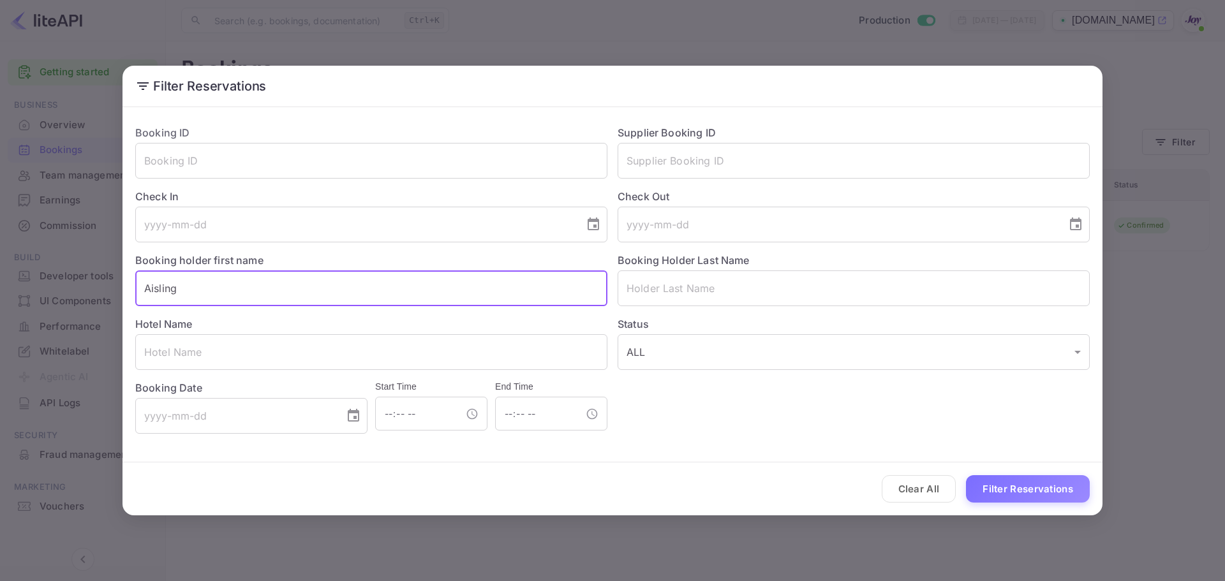
type input "Aisling"
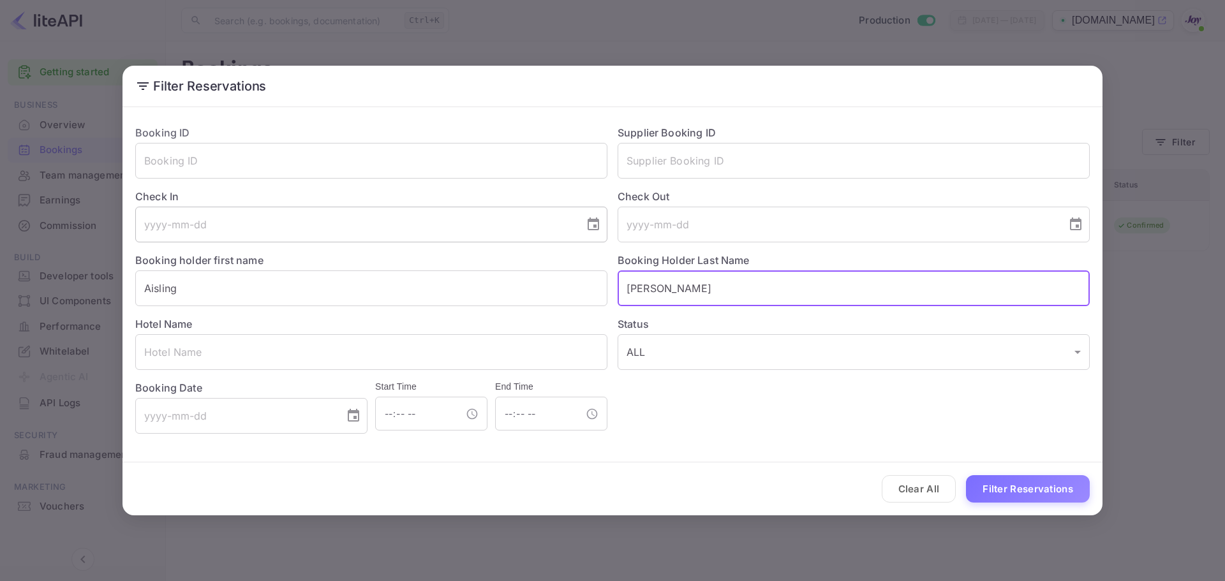
type input "Butler"
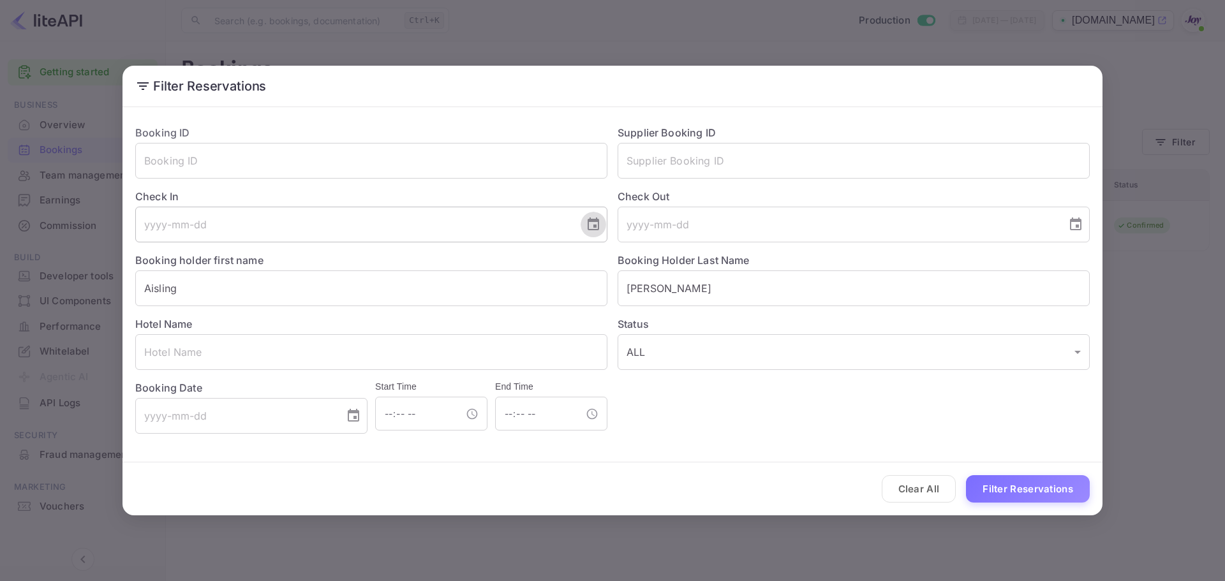
click at [593, 227] on icon "Choose date" at bounding box center [593, 224] width 11 height 13
click at [442, 261] on icon "Next month" at bounding box center [438, 262] width 15 height 15
click at [408, 359] on button "19" at bounding box center [406, 363] width 23 height 23
type input "2025-09-19"
click at [1074, 225] on icon "Choose date" at bounding box center [1075, 224] width 15 height 15
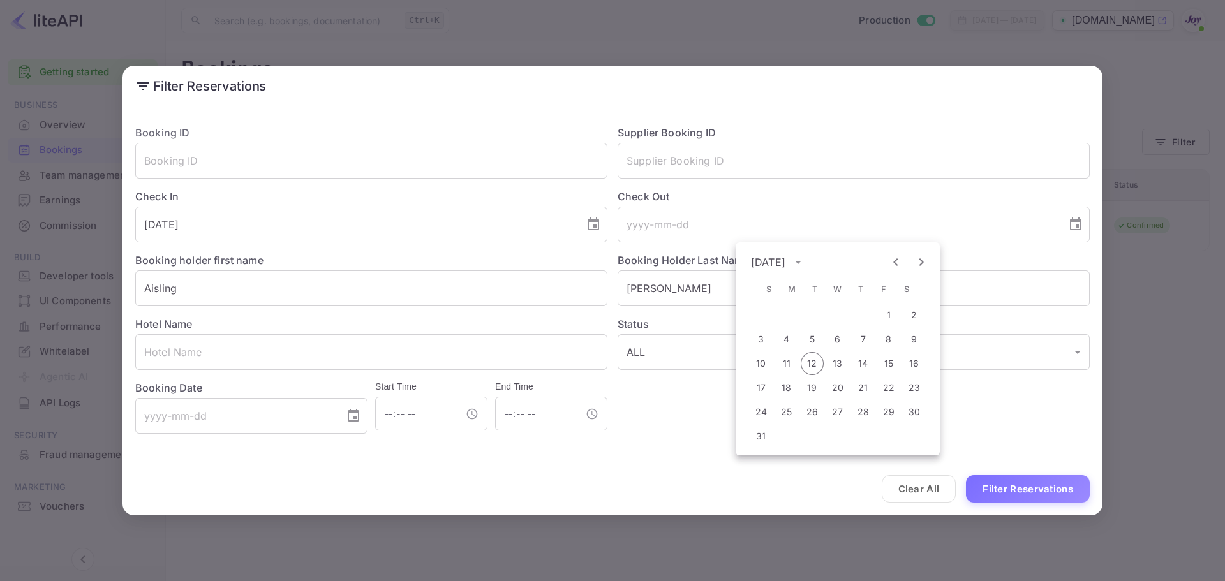
click at [928, 263] on icon "Next month" at bounding box center [921, 262] width 15 height 15
click at [910, 361] on button "20" at bounding box center [914, 363] width 23 height 23
type input "2025-09-20"
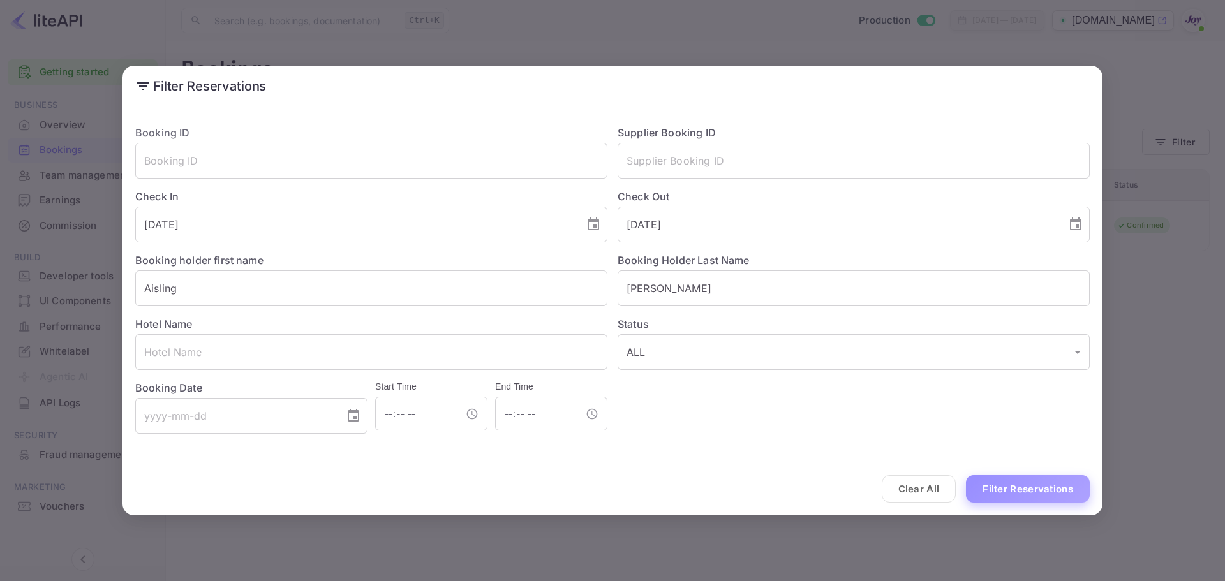
click at [1023, 496] on button "Filter Reservations" at bounding box center [1028, 488] width 124 height 27
click at [924, 491] on button "Clear All" at bounding box center [919, 488] width 75 height 27
click at [640, 160] on input "text" at bounding box center [854, 161] width 472 height 36
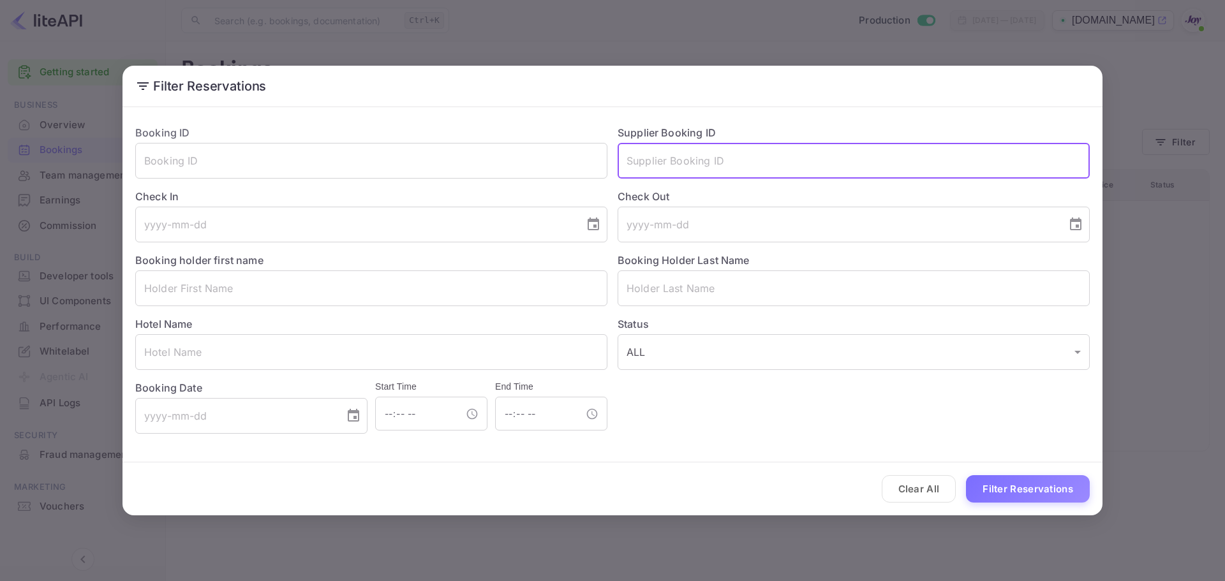
paste input "8652092"
type input "8652092"
click at [1004, 494] on button "Filter Reservations" at bounding box center [1028, 488] width 124 height 27
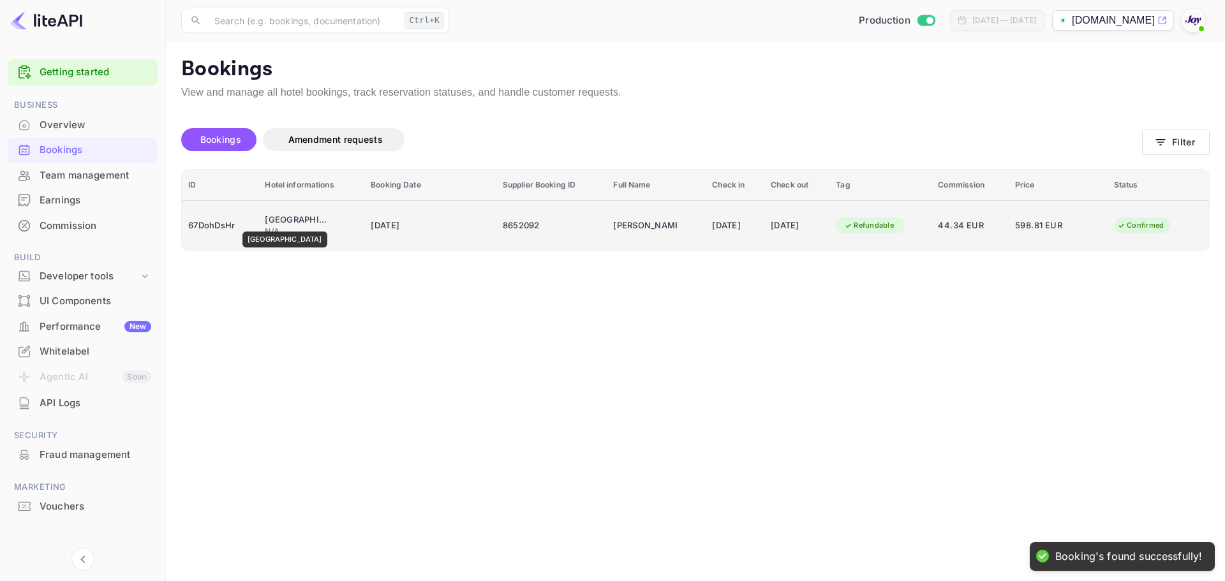
click at [288, 223] on div "Connemara Coast Hotel" at bounding box center [297, 220] width 64 height 13
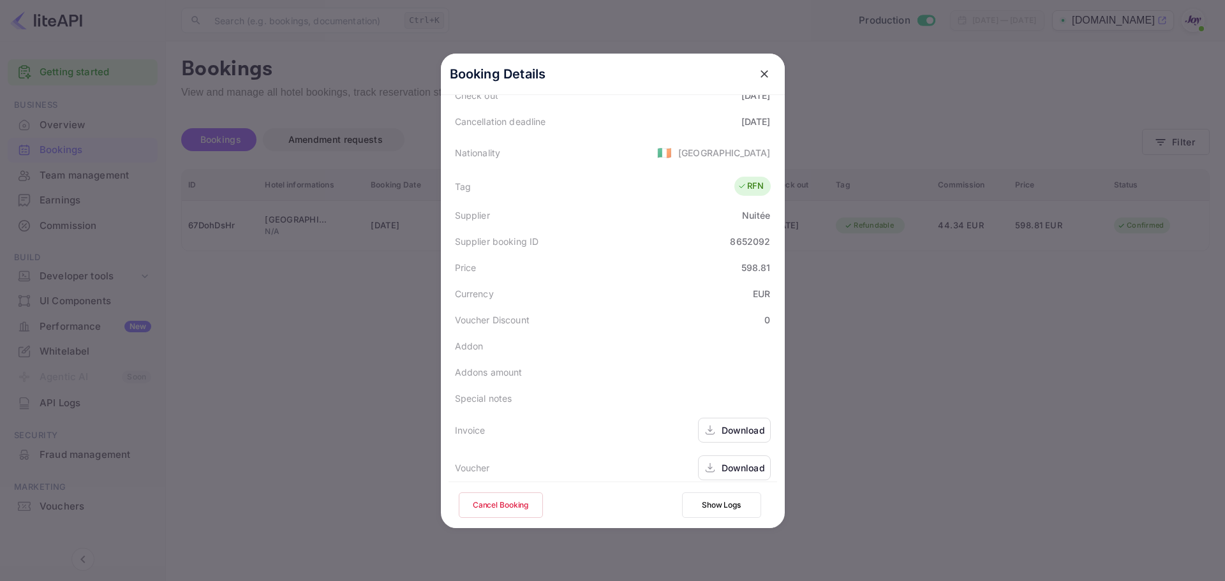
scroll to position [283, 0]
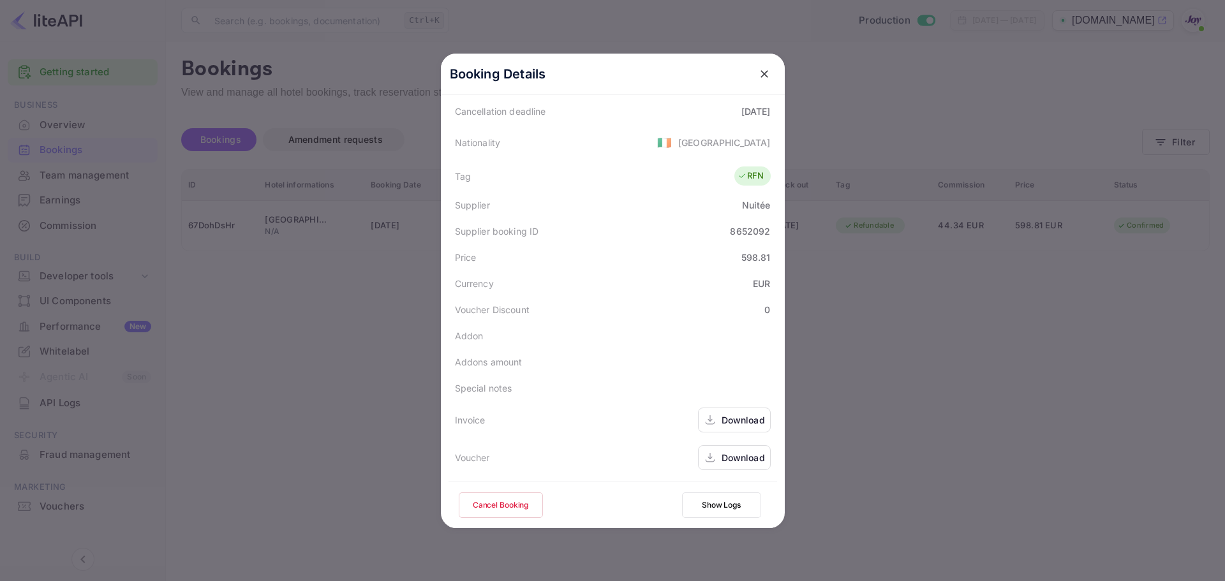
click at [714, 456] on div "Download" at bounding box center [734, 457] width 73 height 25
